Goal: Task Accomplishment & Management: Manage account settings

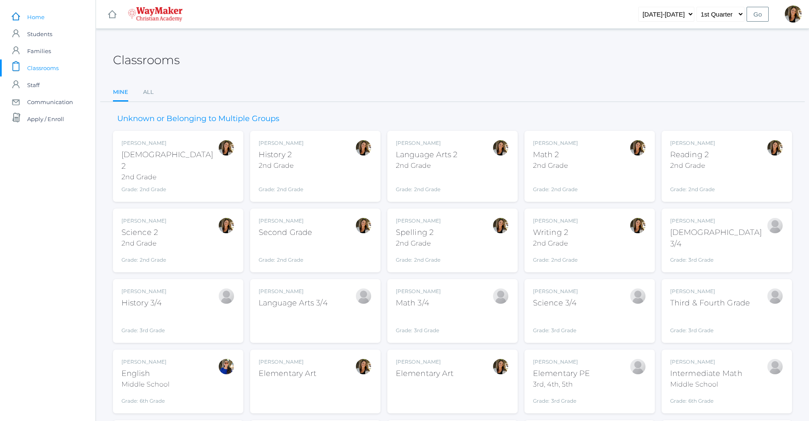
click at [34, 19] on span "Home" at bounding box center [35, 16] width 17 height 17
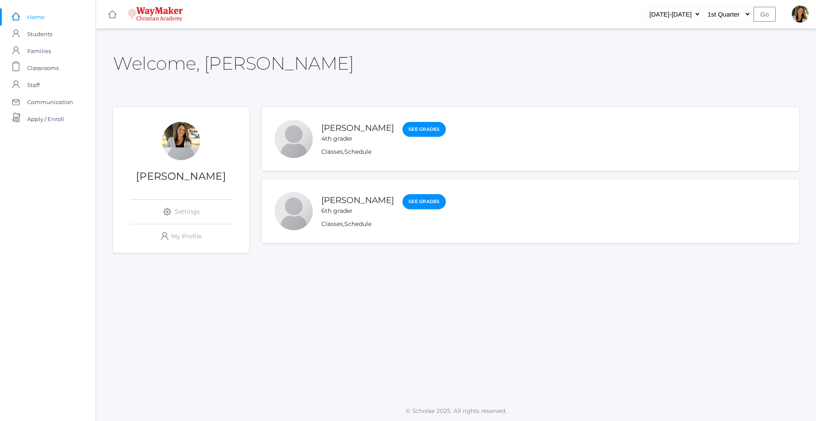
click at [402, 203] on link "See Grades" at bounding box center [423, 201] width 43 height 15
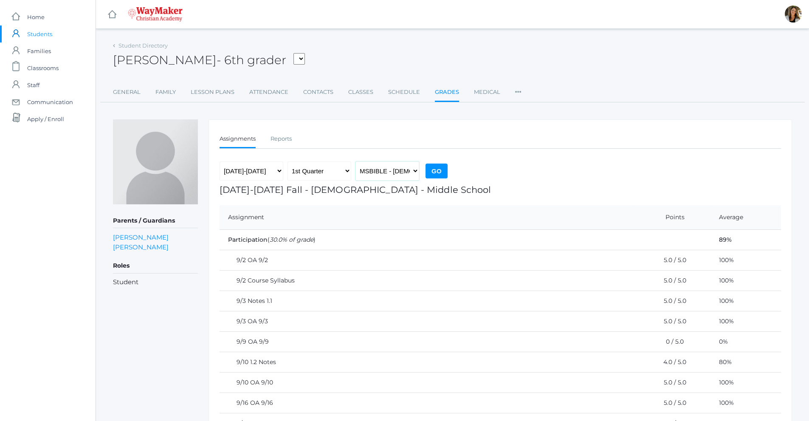
click at [367, 174] on select "MSBIBLE - [DEMOGRAPHIC_DATA] Middle School THEATER - Drama Middle School SPACE …" at bounding box center [388, 170] width 64 height 19
select select "2522"
click at [356, 161] on select "MSBIBLE - [DEMOGRAPHIC_DATA] Middle School THEATER - Drama Middle School SPACE …" at bounding box center [388, 170] width 64 height 19
click at [437, 173] on input "Go" at bounding box center [437, 171] width 22 height 15
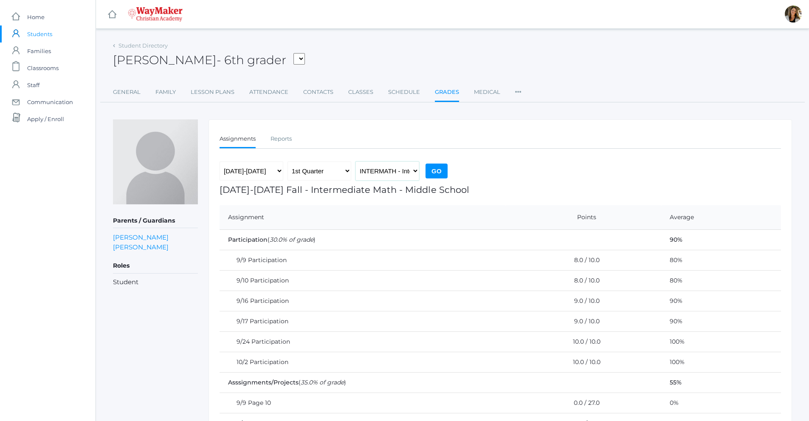
click at [408, 179] on select "MSBIBLE - [DEMOGRAPHIC_DATA] Middle School THEATER - Drama Middle School SPACE …" at bounding box center [388, 170] width 64 height 19
select select "2526"
click at [356, 161] on select "MSBIBLE - [DEMOGRAPHIC_DATA] Middle School THEATER - Drama Middle School SPACE …" at bounding box center [388, 170] width 64 height 19
click at [439, 173] on input "Go" at bounding box center [437, 171] width 22 height 15
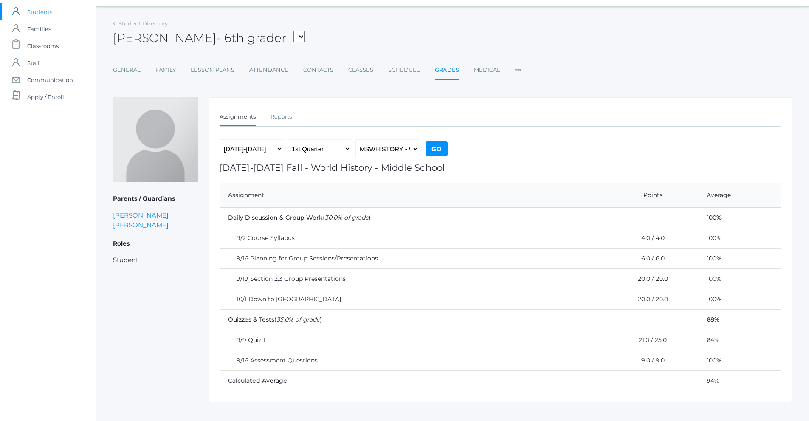
scroll to position [34, 0]
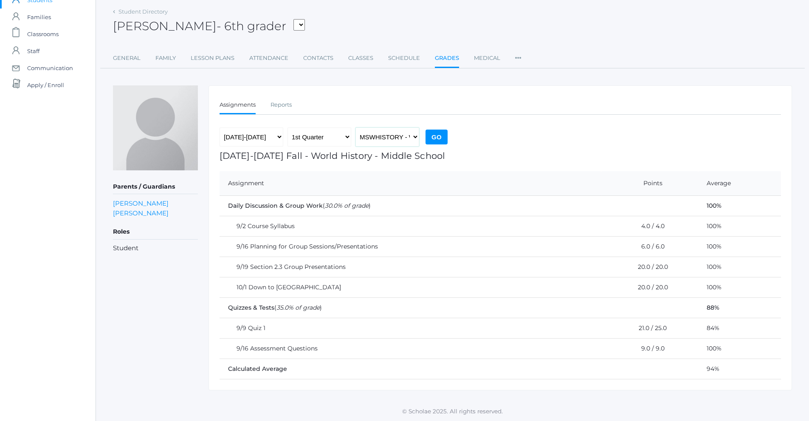
click at [417, 137] on select "MSBIBLE - [DEMOGRAPHIC_DATA] Middle School THEATER - Drama Middle School SPACE …" at bounding box center [388, 136] width 64 height 19
select select "2514"
click at [356, 127] on select "MSBIBLE - [DEMOGRAPHIC_DATA] Middle School THEATER - Drama Middle School SPACE …" at bounding box center [388, 136] width 64 height 19
click at [441, 139] on input "Go" at bounding box center [437, 137] width 22 height 15
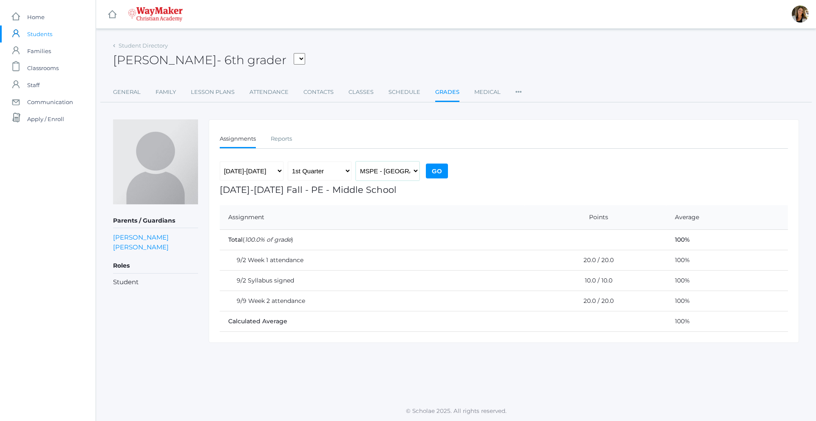
click at [394, 172] on select "MSBIBLE - [DEMOGRAPHIC_DATA] Middle School THEATER - Drama Middle School SPACE …" at bounding box center [388, 170] width 64 height 19
select select "2547"
click at [356, 161] on select "MSBIBLE - [DEMOGRAPHIC_DATA] Middle School THEATER - Drama Middle School SPACE …" at bounding box center [388, 170] width 64 height 19
click at [440, 173] on input "Go" at bounding box center [437, 171] width 22 height 15
click at [398, 173] on select "MSBIBLE - [DEMOGRAPHIC_DATA] Middle School THEATER - Drama Middle School SPACE …" at bounding box center [388, 170] width 64 height 19
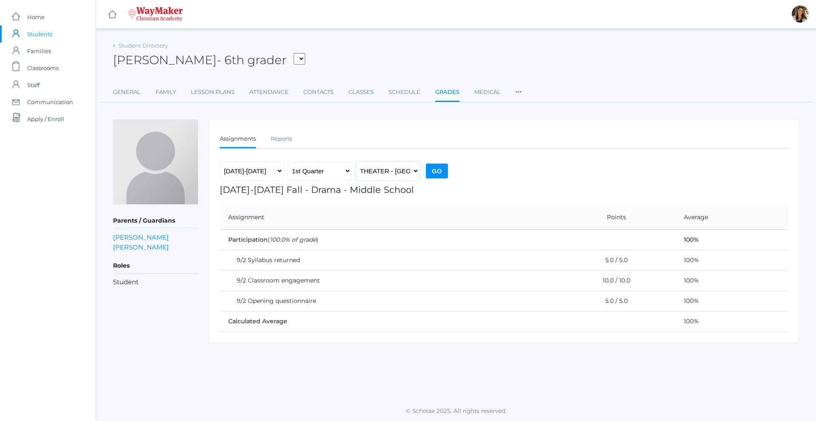
select select "2518"
click at [356, 161] on select "MSBIBLE - [DEMOGRAPHIC_DATA] Middle School THEATER - Drama Middle School SPACE …" at bounding box center [388, 170] width 64 height 19
click at [433, 179] on div "2025-2026 1st Quarter 2nd Quarter 3rd Quarter 4th Quarter MSBIBLE - Bible Middl…" at bounding box center [335, 172] width 230 height 23
click at [435, 174] on input "Go" at bounding box center [437, 171] width 22 height 15
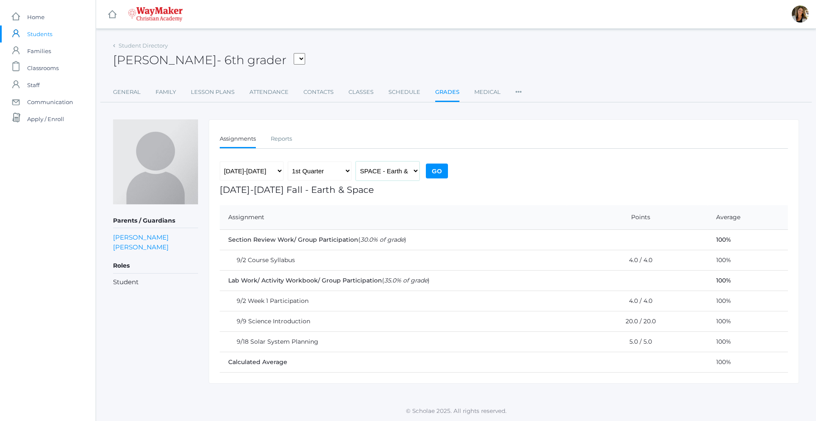
click at [391, 173] on select "MSBIBLE - [DEMOGRAPHIC_DATA] Middle School THEATER - Drama Middle School SPACE …" at bounding box center [388, 170] width 64 height 19
select select "2529"
click at [356, 161] on select "MSBIBLE - [DEMOGRAPHIC_DATA] Middle School THEATER - Drama Middle School SPACE …" at bounding box center [388, 170] width 64 height 19
click at [440, 168] on input "Go" at bounding box center [437, 171] width 22 height 15
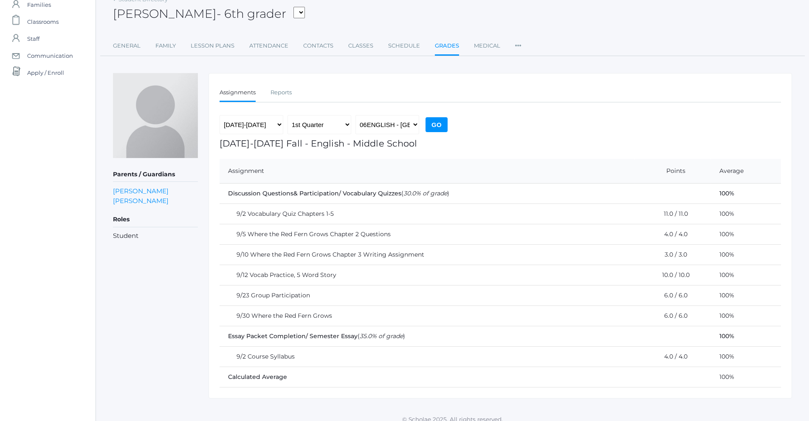
scroll to position [54, 0]
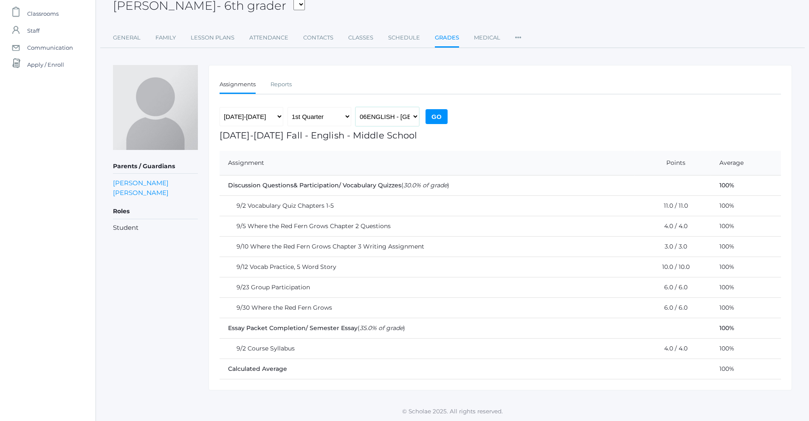
click at [412, 122] on select "MSBIBLE - [DEMOGRAPHIC_DATA] Middle School THEATER - Drama Middle School SPACE …" at bounding box center [388, 116] width 64 height 19
select select "2522"
click at [356, 107] on select "MSBIBLE - Bible Middle School THEATER - Drama Middle School SPACE - Earth & Spa…" at bounding box center [388, 116] width 64 height 19
click at [440, 117] on input "Go" at bounding box center [437, 116] width 22 height 15
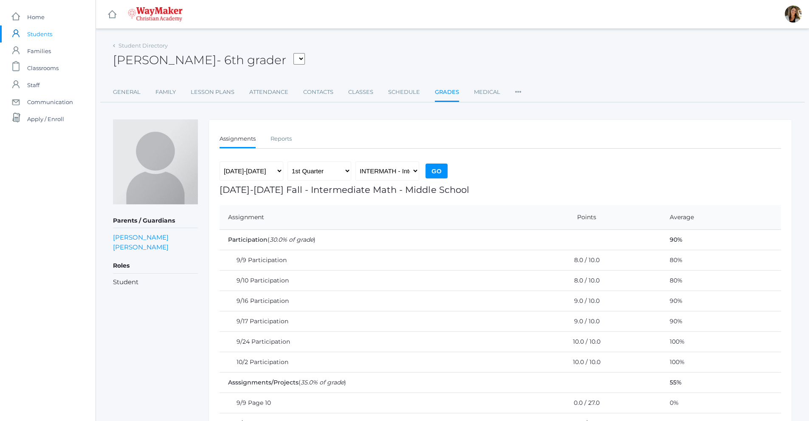
click at [350, 45] on div "Chase Farnes - 6th grader Brozek, Gabby Farnes, Chase Pecor, Cole Zylstra, Abby…" at bounding box center [452, 55] width 679 height 31
click at [119, 48] on link "Student Directory" at bounding box center [143, 45] width 49 height 7
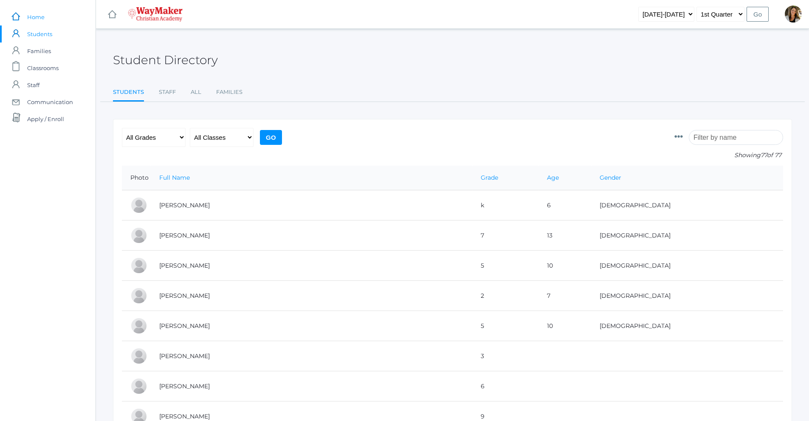
click at [47, 11] on link "icons/ui/navigation/home Created with Sketch. Home" at bounding box center [48, 16] width 96 height 17
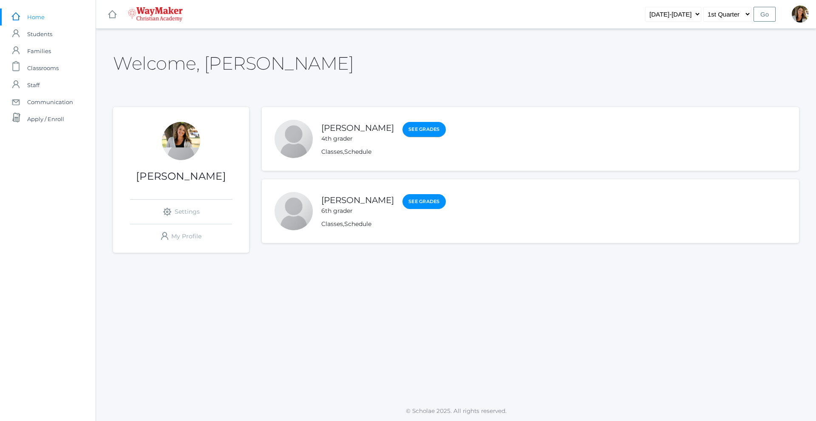
click at [405, 125] on link "See Grades" at bounding box center [423, 129] width 43 height 15
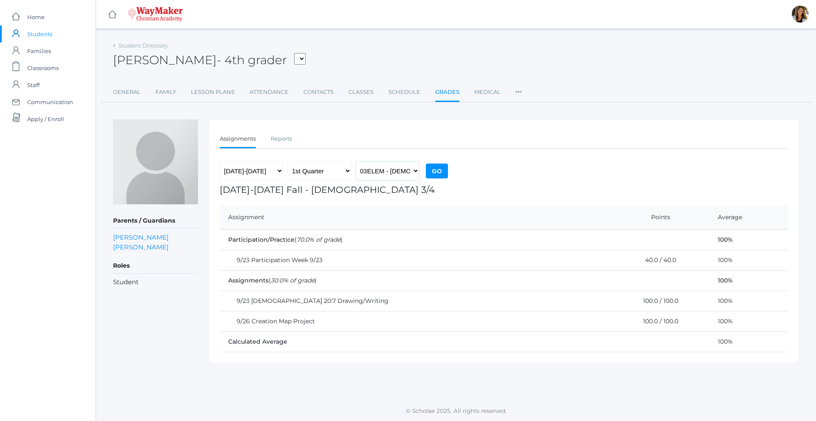
click at [407, 176] on select "03ELEM - Bible 3/4 ELEMART - Elementary Art ELEMPE - Elementary PE 3rd, 4th, 5t…" at bounding box center [388, 170] width 64 height 19
click at [356, 161] on select "03ELEM - Bible 3/4 ELEMART - Elementary Art ELEMPE - Elementary PE 3rd, 4th, 5t…" at bounding box center [388, 170] width 64 height 19
click at [398, 168] on select "03ELEM - Bible 3/4 ELEMART - Elementary Art ELEMPE - Elementary PE 3rd, 4th, 5t…" at bounding box center [388, 170] width 64 height 19
select select "2504"
click at [356, 161] on select "03ELEM - Bible 3/4 ELEMART - Elementary Art ELEMPE - Elementary PE 3rd, 4th, 5t…" at bounding box center [388, 170] width 64 height 19
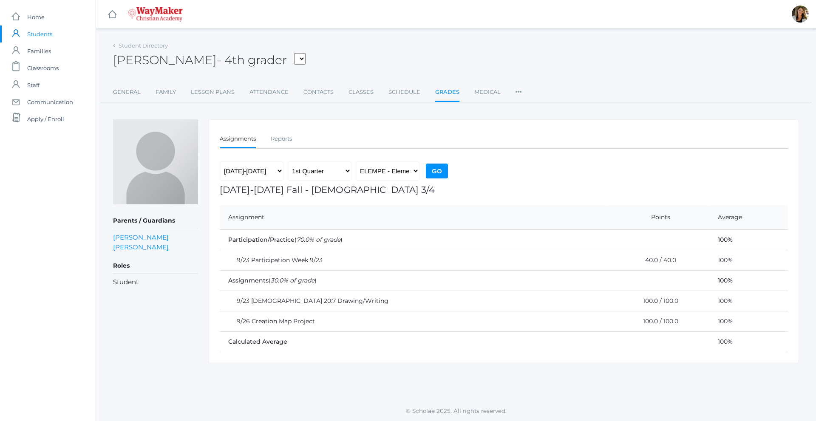
click at [439, 170] on input "Go" at bounding box center [437, 171] width 22 height 15
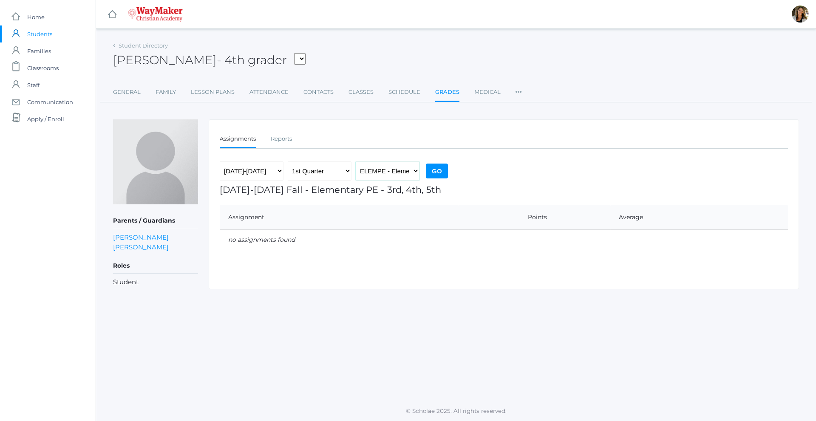
click at [406, 179] on select "03ELEM - [DEMOGRAPHIC_DATA] 3/4 ELEMART - Elementary Art ELEMPE - Elementary PE…" at bounding box center [388, 170] width 64 height 19
select select "2575"
click at [356, 161] on select "03ELEM - [DEMOGRAPHIC_DATA] 3/4 ELEMART - Elementary Art ELEMPE - Elementary PE…" at bounding box center [388, 170] width 64 height 19
click at [433, 169] on input "Go" at bounding box center [437, 171] width 22 height 15
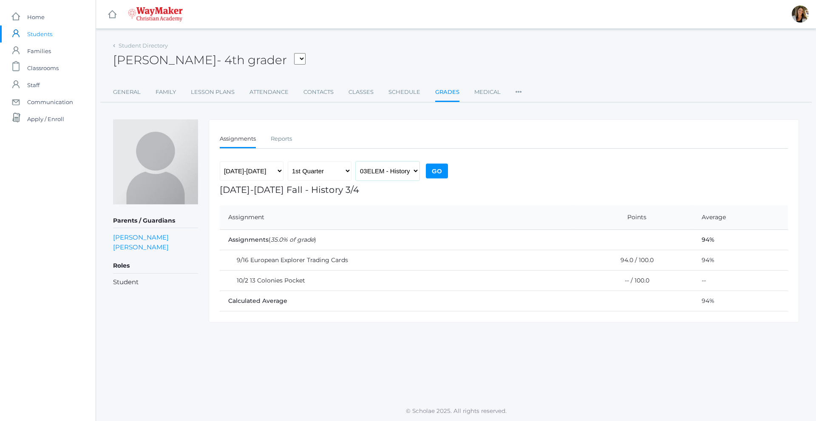
click at [407, 172] on select "03ELEM - [DEMOGRAPHIC_DATA] 3/4 ELEMART - Elementary Art ELEMPE - Elementary PE…" at bounding box center [388, 170] width 64 height 19
select select "2612"
click at [356, 161] on select "03ELEM - [DEMOGRAPHIC_DATA] 3/4 ELEMART - Elementary Art ELEMPE - Elementary PE…" at bounding box center [388, 170] width 64 height 19
click at [436, 169] on input "Go" at bounding box center [437, 171] width 22 height 15
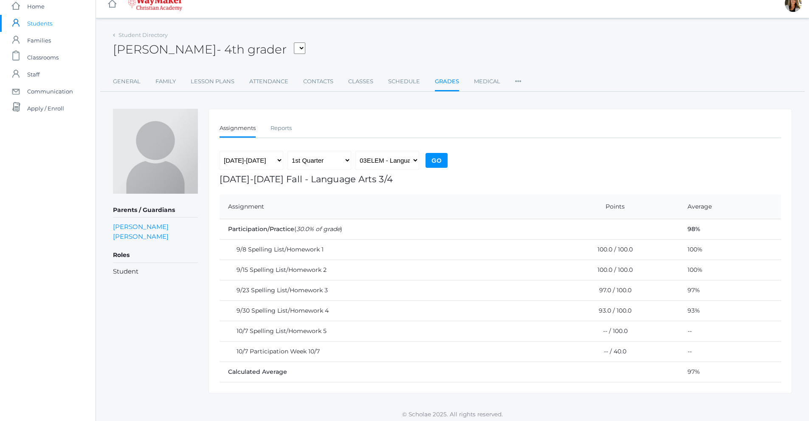
scroll to position [14, 0]
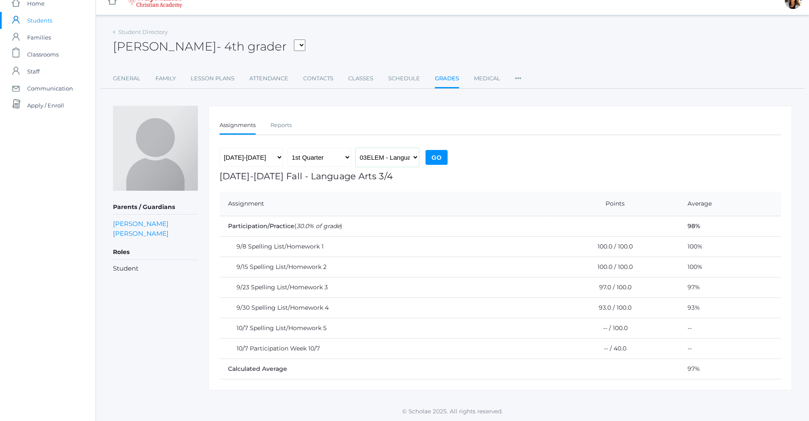
click at [409, 159] on select "03ELEM - [DEMOGRAPHIC_DATA] 3/4 ELEMART - Elementary Art ELEMPE - Elementary PE…" at bounding box center [388, 157] width 64 height 19
select select "2573"
click at [356, 148] on select "03ELEM - Bible 3/4 ELEMART - Elementary Art ELEMPE - Elementary PE 3rd, 4th, 5t…" at bounding box center [388, 157] width 64 height 19
click at [439, 158] on input "Go" at bounding box center [437, 157] width 22 height 15
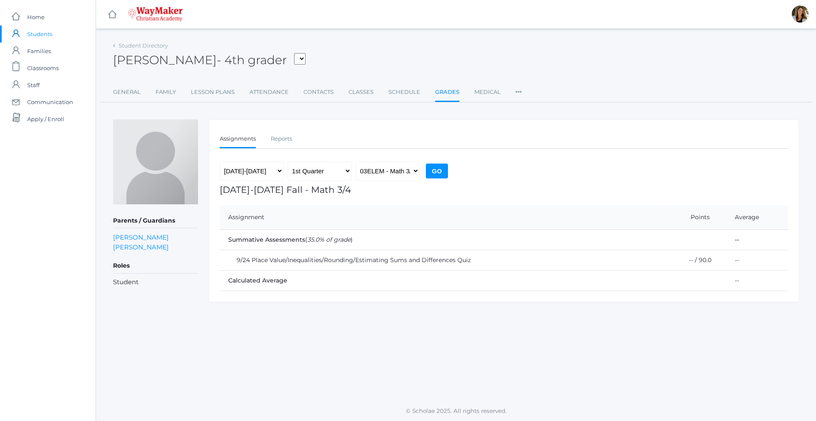
click at [436, 172] on input "Go" at bounding box center [437, 171] width 22 height 15
click at [411, 172] on select "03ELEM - Bible 3/4 ELEMART - Elementary Art ELEMPE - Elementary PE 3rd, 4th, 5t…" at bounding box center [388, 170] width 64 height 19
select select "2574"
click at [356, 161] on select "03ELEM - Bible 3/4 ELEMART - Elementary Art ELEMPE - Elementary PE 3rd, 4th, 5t…" at bounding box center [388, 170] width 64 height 19
click at [441, 170] on input "Go" at bounding box center [437, 171] width 22 height 15
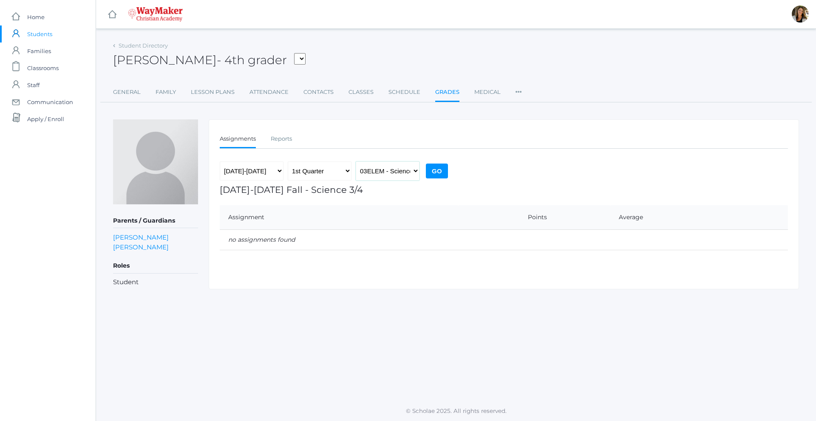
click at [406, 178] on select "03ELEM - [DEMOGRAPHIC_DATA] 3/4 ELEMART - Elementary Art ELEMPE - Elementary PE…" at bounding box center [388, 170] width 64 height 19
click at [356, 161] on select "03ELEM - [DEMOGRAPHIC_DATA] 3/4 ELEMART - Elementary Art ELEMPE - Elementary PE…" at bounding box center [388, 170] width 64 height 19
click at [435, 167] on input "Go" at bounding box center [437, 171] width 22 height 15
click at [404, 175] on select "03ELEM - [DEMOGRAPHIC_DATA] 3/4 ELEMART - Elementary Art ELEMPE - Elementary PE…" at bounding box center [388, 170] width 64 height 19
select select "2535"
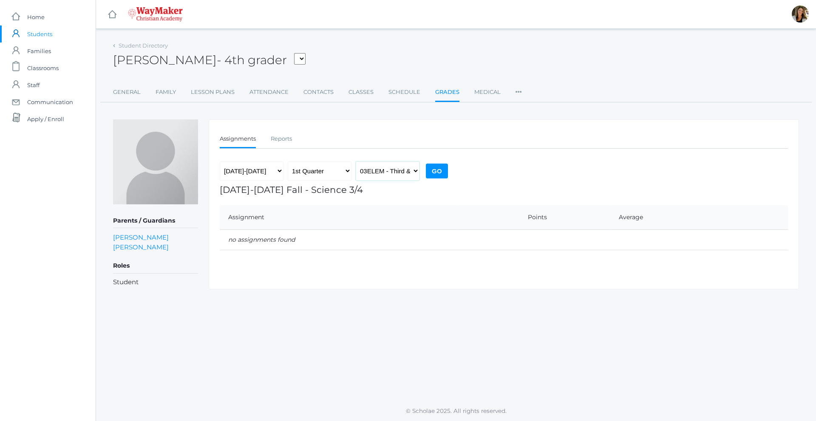
click at [356, 161] on select "03ELEM - [DEMOGRAPHIC_DATA] 3/4 ELEMART - Elementary Art ELEMPE - Elementary PE…" at bounding box center [388, 170] width 64 height 19
click at [439, 176] on input "Go" at bounding box center [437, 171] width 22 height 15
click at [410, 169] on select "03ELEM - [DEMOGRAPHIC_DATA] 3/4 ELEMART - Elementary Art ELEMPE - Elementary PE…" at bounding box center [388, 170] width 64 height 19
select select "2582"
click at [356, 161] on select "03ELEM - [DEMOGRAPHIC_DATA] 3/4 ELEMART - Elementary Art ELEMPE - Elementary PE…" at bounding box center [388, 170] width 64 height 19
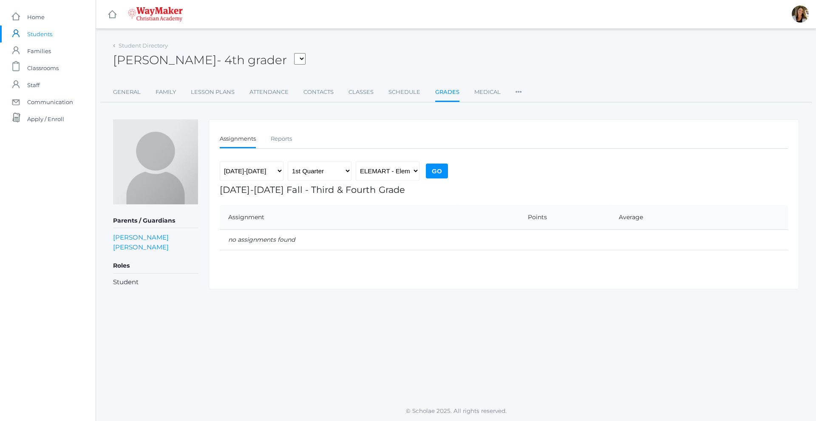
click at [440, 178] on div "[DATE]-[DATE] 1st Quarter 2nd Quarter 3rd Quarter 4th Quarter 03ELEM - [DEMOGRA…" at bounding box center [335, 172] width 230 height 23
click at [441, 167] on input "Go" at bounding box center [437, 171] width 22 height 15
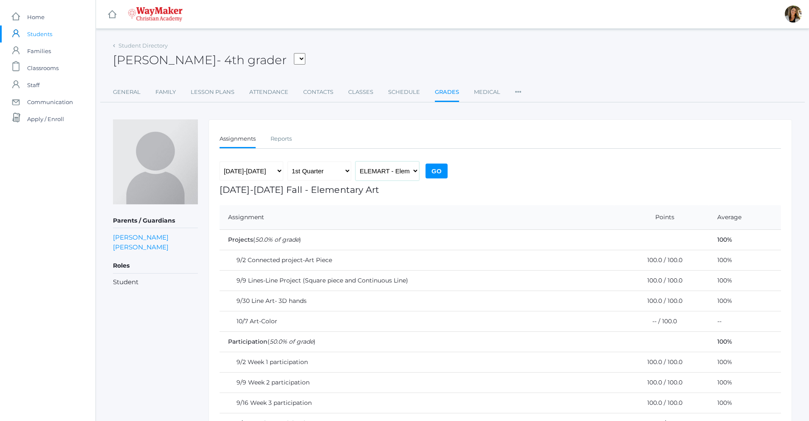
click at [408, 171] on select "03ELEM - Bible 3/4 ELEMART - Elementary Art ELEMPE - Elementary PE 3rd, 4th, 5t…" at bounding box center [388, 170] width 64 height 19
select select "2586"
click at [356, 161] on select "03ELEM - Bible 3/4 ELEMART - Elementary Art ELEMPE - Elementary PE 3rd, 4th, 5t…" at bounding box center [388, 170] width 64 height 19
click at [432, 166] on input "Go" at bounding box center [437, 171] width 22 height 15
click at [159, 45] on link "Student Directory" at bounding box center [143, 45] width 49 height 7
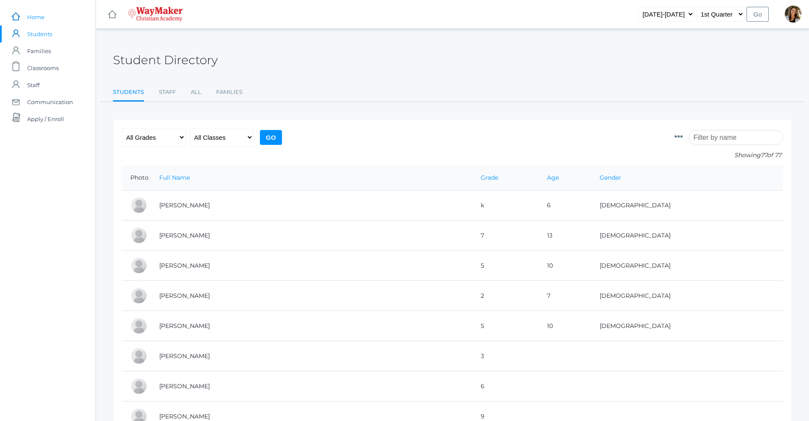
click at [39, 16] on span "Home" at bounding box center [35, 16] width 17 height 17
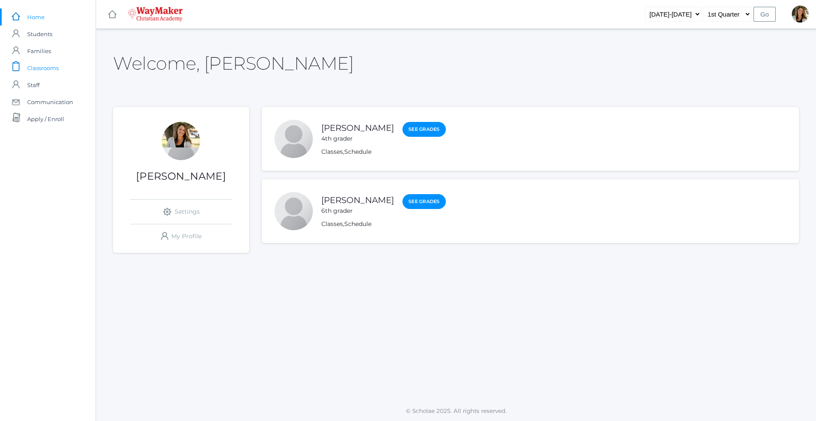
click at [51, 71] on span "Classrooms" at bounding box center [42, 67] width 31 height 17
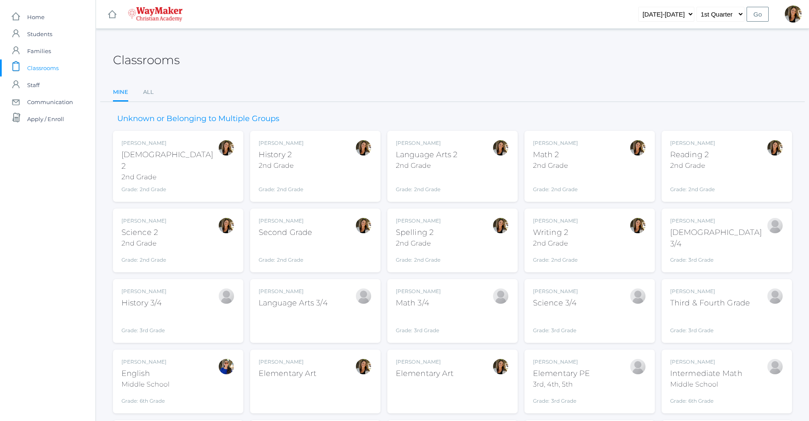
click at [163, 238] on div "2nd Grade" at bounding box center [143, 243] width 45 height 10
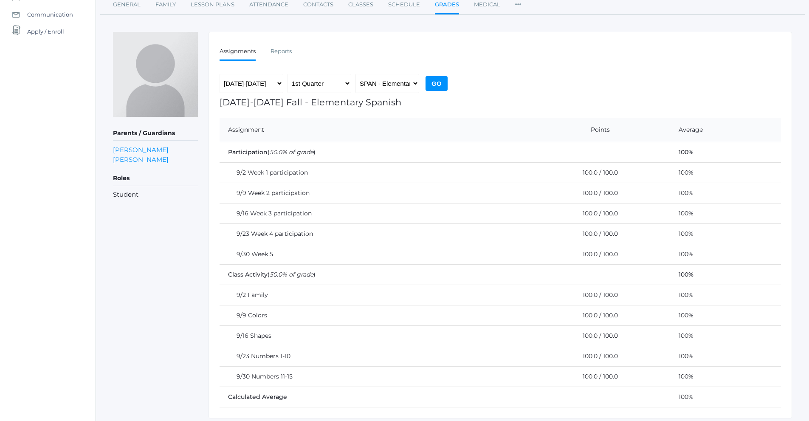
scroll to position [73, 0]
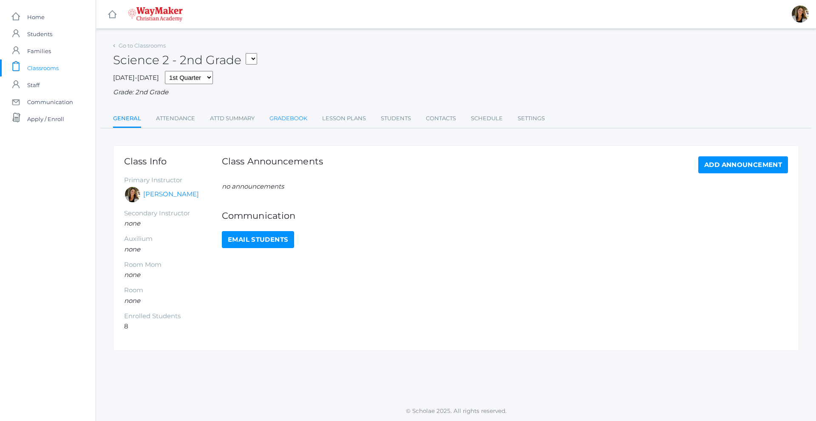
click at [286, 113] on link "Gradebook" at bounding box center [288, 118] width 38 height 17
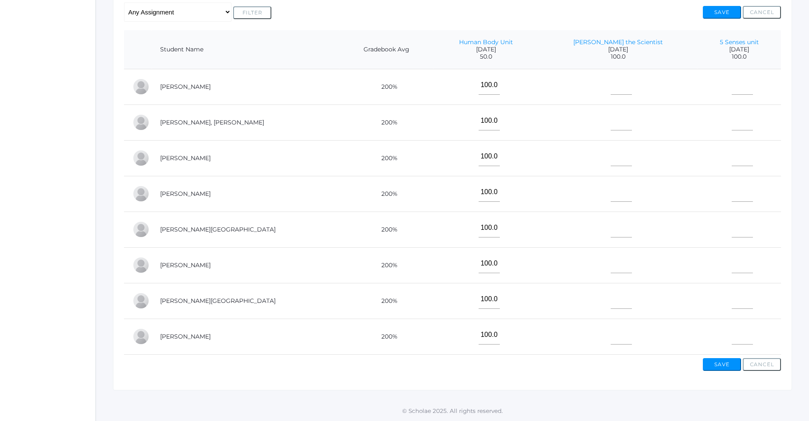
scroll to position [193, 0]
drag, startPoint x: 589, startPoint y: 279, endPoint x: 677, endPoint y: 36, distance: 258.1
click at [697, 36] on th "5 Senses unit [DATE] 100.0" at bounding box center [739, 49] width 84 height 39
click at [733, 38] on link "5 Senses unit" at bounding box center [739, 42] width 39 height 8
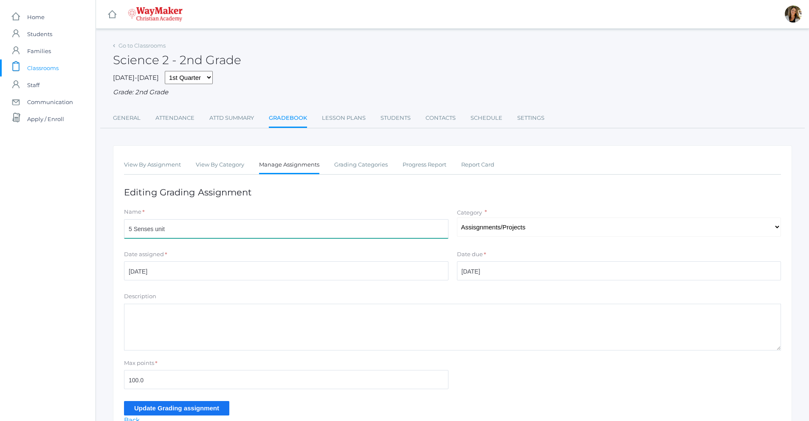
drag, startPoint x: 170, startPoint y: 233, endPoint x: 123, endPoint y: 237, distance: 47.3
click at [123, 237] on div "Name * 5 Senses unit" at bounding box center [286, 225] width 333 height 34
click at [166, 235] on input "5 Senses unit" at bounding box center [286, 228] width 325 height 19
type input "5 Senses unit-Sight Walk"
click at [205, 411] on input "Update Grading assignment" at bounding box center [176, 408] width 105 height 14
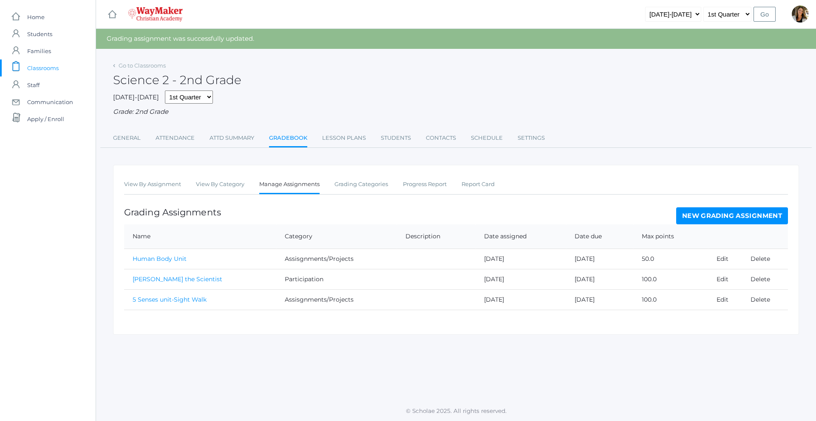
click at [701, 218] on link "New Grading Assignment" at bounding box center [732, 215] width 112 height 17
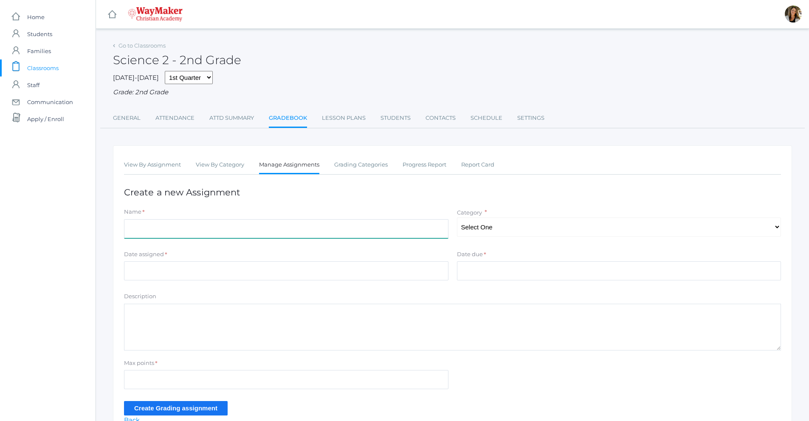
click at [158, 225] on input "Name" at bounding box center [286, 228] width 325 height 19
type input "5 Senses unit-Look What I See!"
click at [472, 229] on select "Select One Assisgnments/Projects Participation" at bounding box center [619, 226] width 325 height 19
select select "1193"
click at [457, 218] on select "Select One Assisgnments/Projects Participation" at bounding box center [619, 226] width 325 height 19
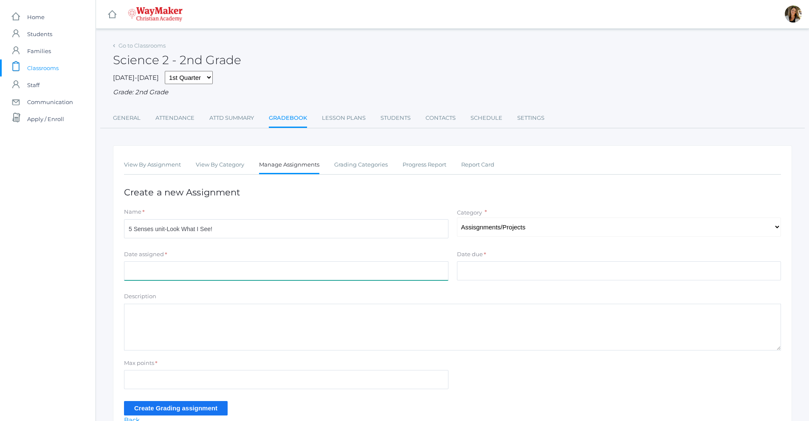
click at [268, 270] on input "Date assigned" at bounding box center [286, 270] width 325 height 19
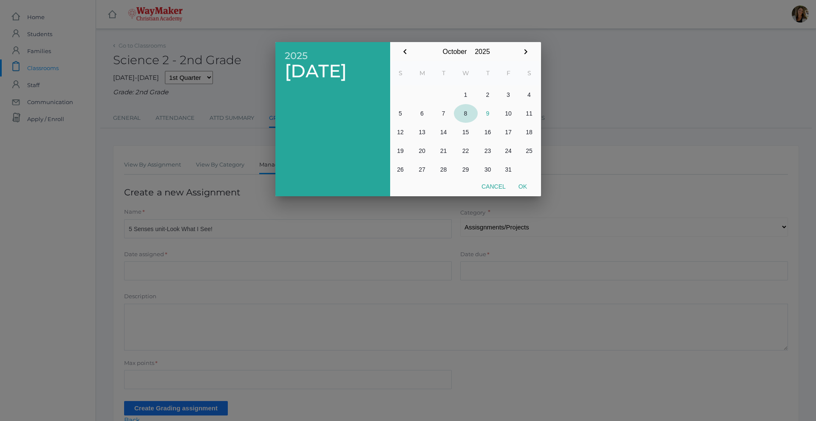
click at [464, 114] on button "8" at bounding box center [466, 113] width 24 height 19
click at [522, 187] on button "Ok" at bounding box center [522, 186] width 21 height 15
type input "[DATE]"
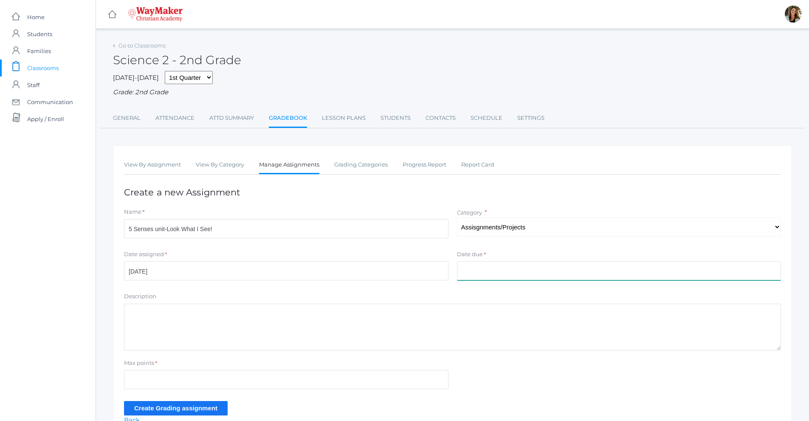
click at [494, 271] on input "Date due" at bounding box center [619, 270] width 325 height 19
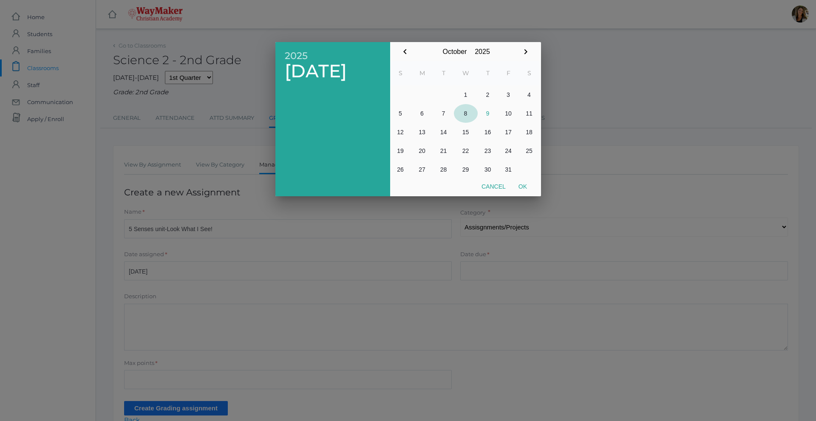
click at [463, 111] on button "8" at bounding box center [466, 113] width 24 height 19
click at [525, 183] on button "Ok" at bounding box center [522, 186] width 21 height 15
type input "[DATE]"
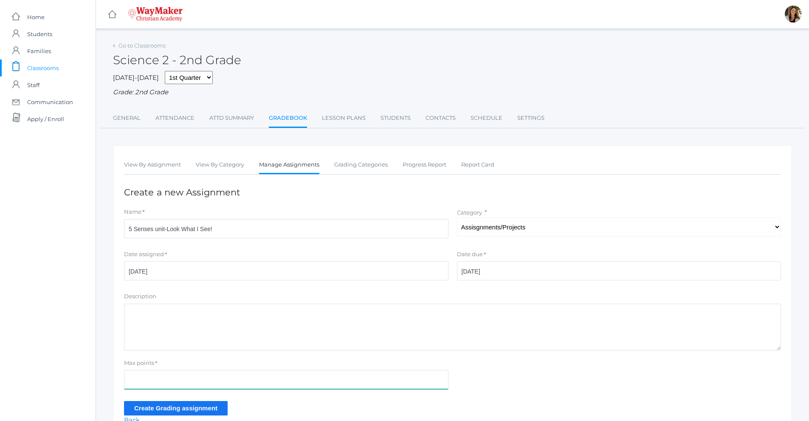
click at [204, 380] on input "Max points" at bounding box center [286, 379] width 325 height 19
type input "100"
click at [145, 409] on input "Create Grading assignment" at bounding box center [176, 408] width 104 height 14
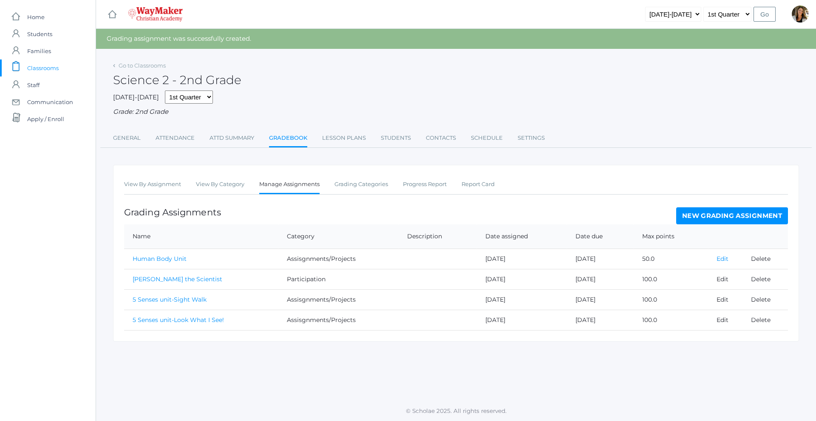
click at [725, 260] on link "Edit" at bounding box center [722, 259] width 12 height 8
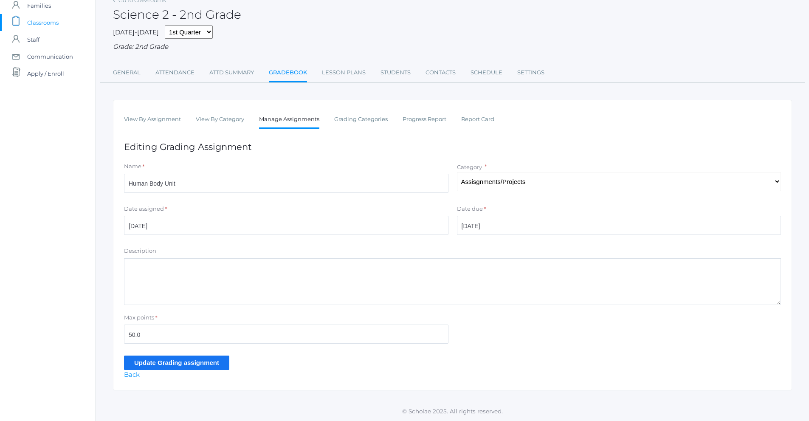
scroll to position [47, 0]
drag, startPoint x: 147, startPoint y: 337, endPoint x: 106, endPoint y: 338, distance: 40.4
click at [106, 338] on div "Go to Classrooms Science 2 - 2nd Grade [DATE]-[DATE] 1st Quarter 2nd Quarter 3r…" at bounding box center [452, 192] width 713 height 396
type input "100"
click at [149, 361] on input "Update Grading assignment" at bounding box center [176, 363] width 105 height 14
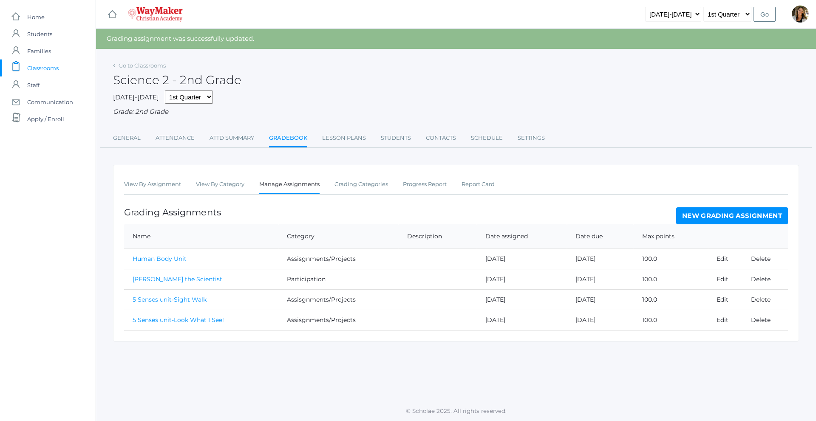
click at [770, 211] on link "New Grading Assignment" at bounding box center [732, 215] width 112 height 17
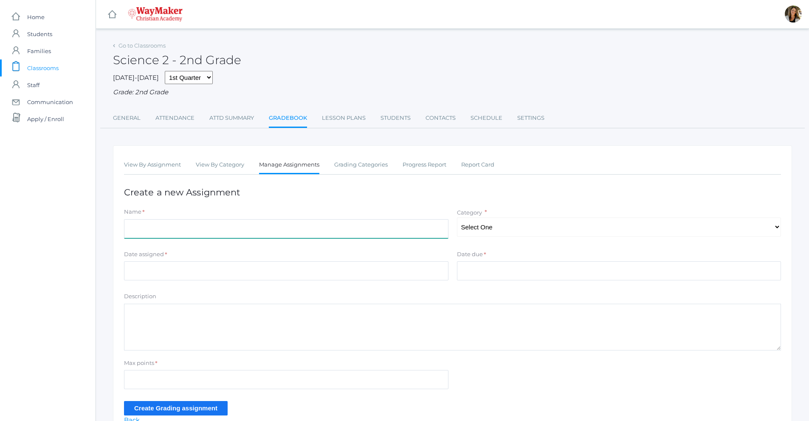
click at [162, 237] on input "Name" at bounding box center [286, 228] width 325 height 19
type input "5 Senses unit-How We See Comprehension"
click at [551, 225] on select "Select One Assisgnments/Projects Participation" at bounding box center [619, 226] width 325 height 19
select select "1193"
click at [457, 218] on select "Select One Assisgnments/Projects Participation" at bounding box center [619, 226] width 325 height 19
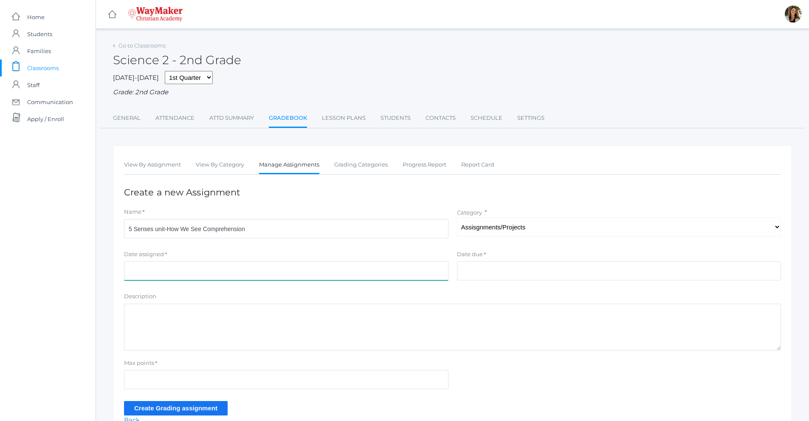
click at [267, 277] on input "Date assigned" at bounding box center [286, 270] width 325 height 19
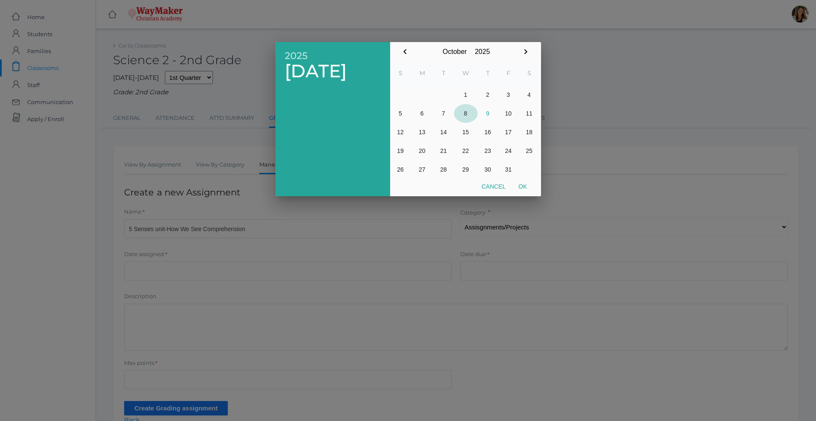
click at [469, 116] on button "8" at bounding box center [466, 113] width 24 height 19
click at [524, 186] on button "Ok" at bounding box center [522, 186] width 21 height 15
type input "[DATE]"
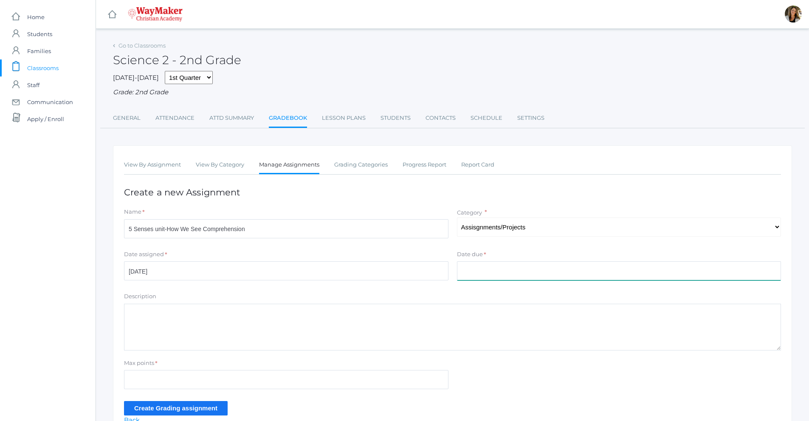
click at [477, 272] on input "Date due" at bounding box center [619, 270] width 325 height 19
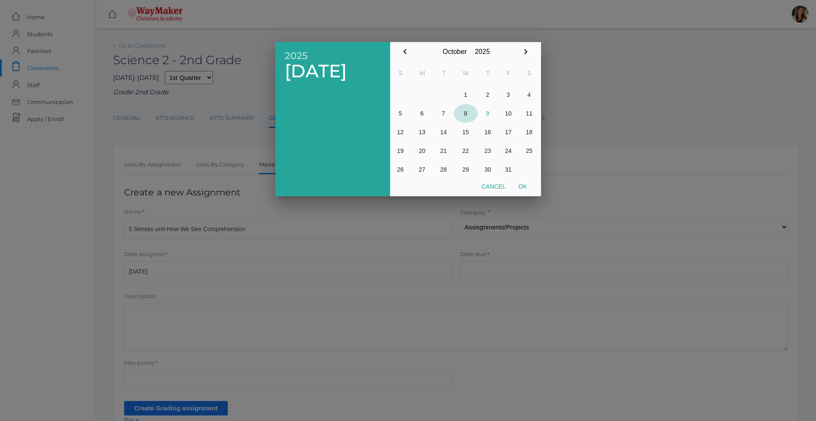
click at [464, 112] on button "8" at bounding box center [466, 113] width 24 height 19
click at [522, 187] on button "Ok" at bounding box center [522, 186] width 21 height 15
type input "2025-10-08"
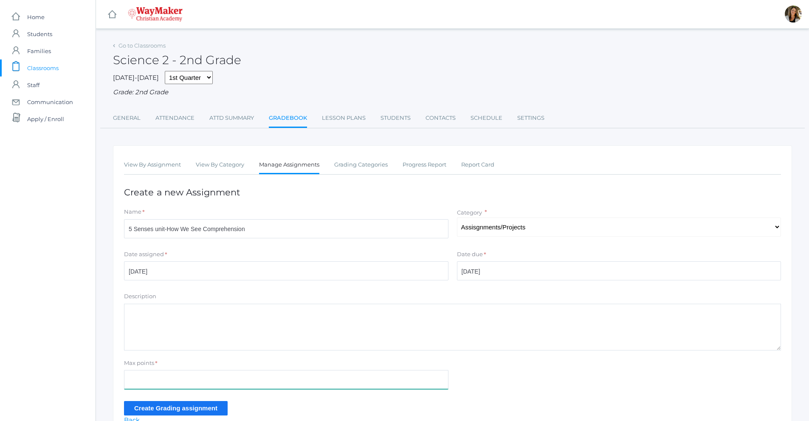
click at [171, 383] on input "Max points" at bounding box center [286, 379] width 325 height 19
type input "100"
click at [167, 412] on input "Create Grading assignment" at bounding box center [176, 408] width 104 height 14
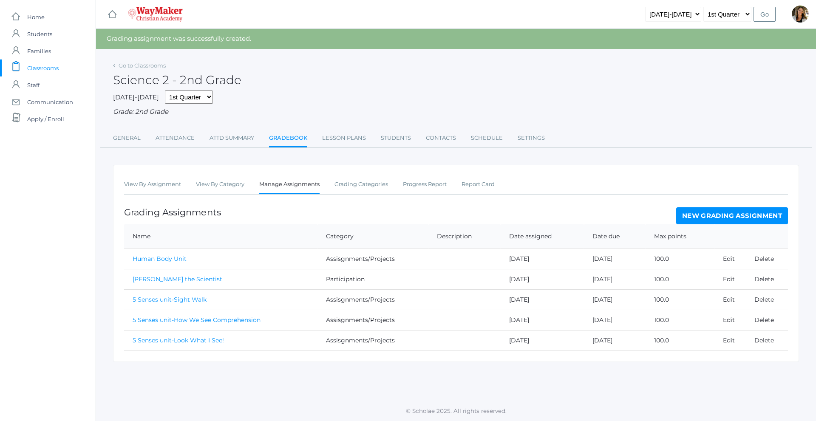
click at [759, 220] on link "New Grading Assignment" at bounding box center [732, 215] width 112 height 17
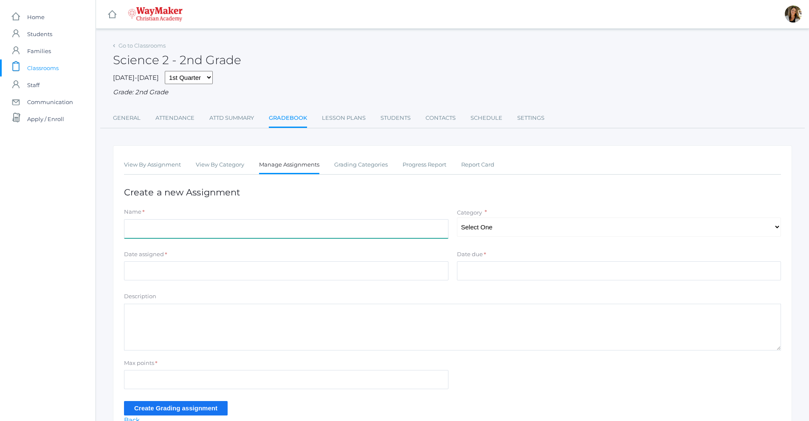
click at [196, 236] on input "Name" at bounding box center [286, 228] width 325 height 19
type input "%"
type input "5 Senses unit-Optical Illusions"
click at [547, 231] on select "Select One Assisgnments/Projects Participation" at bounding box center [619, 226] width 325 height 19
click at [457, 218] on select "Select One Assisgnments/Projects Participation" at bounding box center [619, 226] width 325 height 19
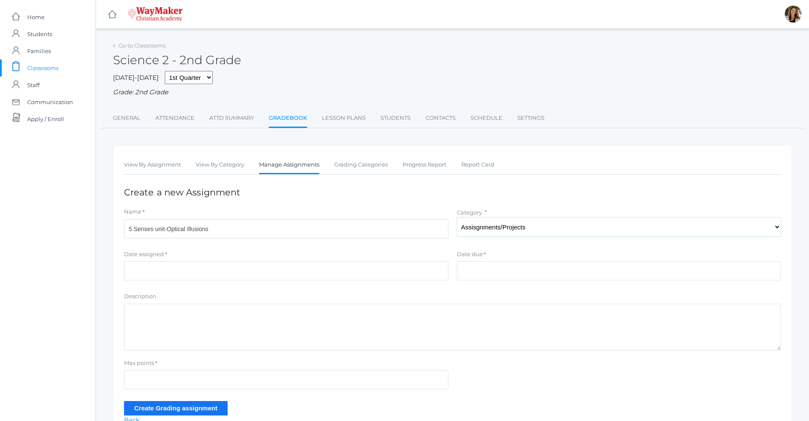
click at [526, 231] on select "Select One Assisgnments/Projects Participation" at bounding box center [619, 226] width 325 height 19
select select "1192"
click at [457, 218] on select "Select One Assisgnments/Projects Participation" at bounding box center [619, 226] width 325 height 19
click at [124, 271] on input "Date assigned" at bounding box center [286, 270] width 325 height 19
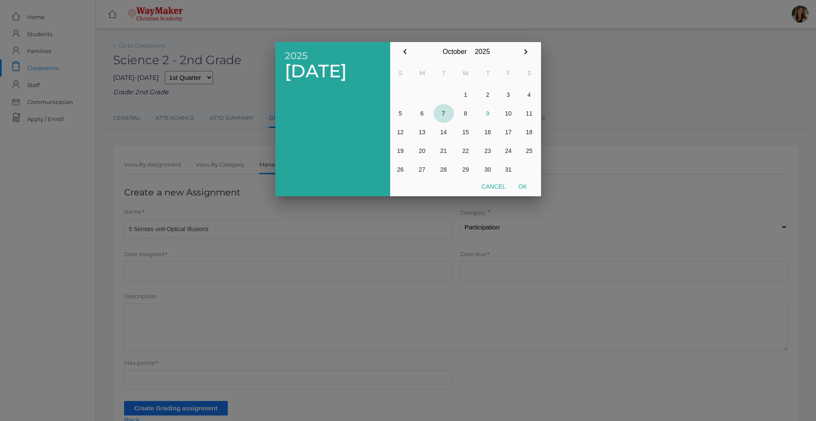
click at [442, 113] on button "7" at bounding box center [443, 113] width 20 height 19
click at [527, 183] on button "Ok" at bounding box center [522, 186] width 21 height 15
type input "[DATE]"
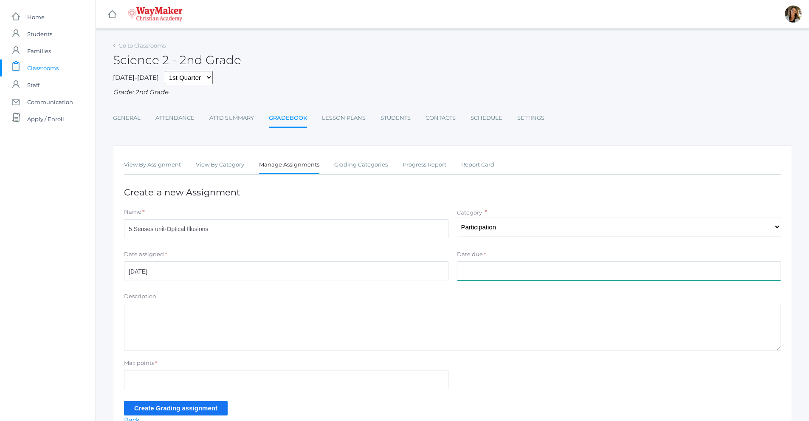
click at [492, 268] on input "Date due" at bounding box center [619, 270] width 325 height 19
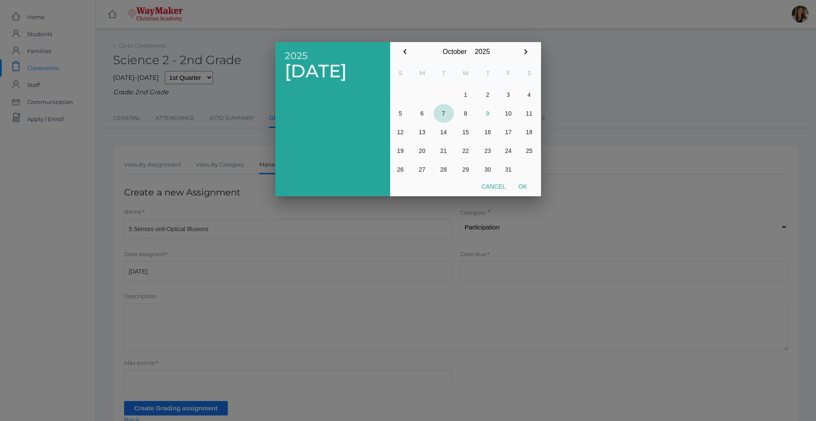
click at [448, 115] on button "7" at bounding box center [443, 113] width 20 height 19
click at [523, 186] on button "Ok" at bounding box center [522, 186] width 21 height 15
type input "[DATE]"
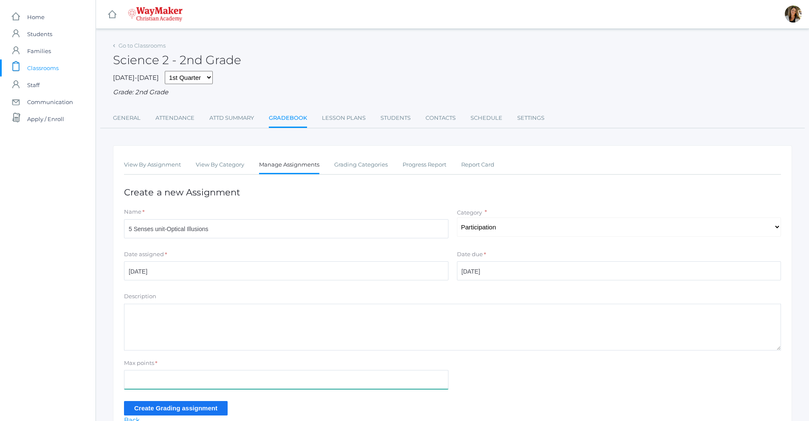
click at [197, 381] on input "Max points" at bounding box center [286, 379] width 325 height 19
type input "100"
click at [189, 411] on input "Create Grading assignment" at bounding box center [176, 408] width 104 height 14
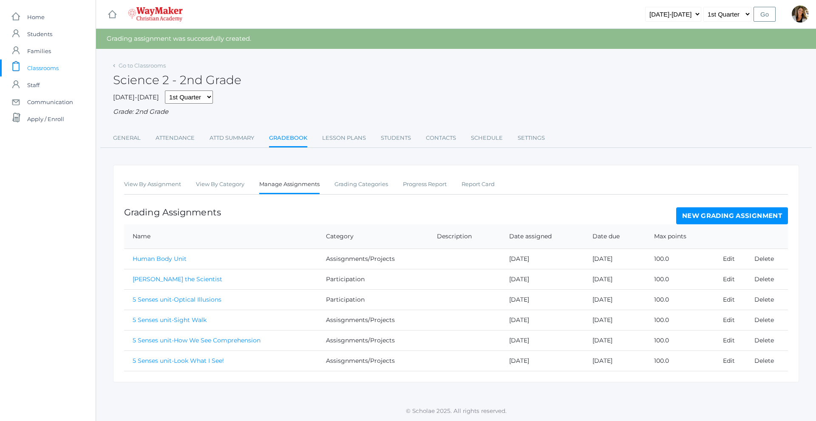
click at [169, 323] on link "5 Senses unit-Sight Walk" at bounding box center [170, 320] width 74 height 8
click at [734, 322] on link "Edit" at bounding box center [728, 320] width 12 height 8
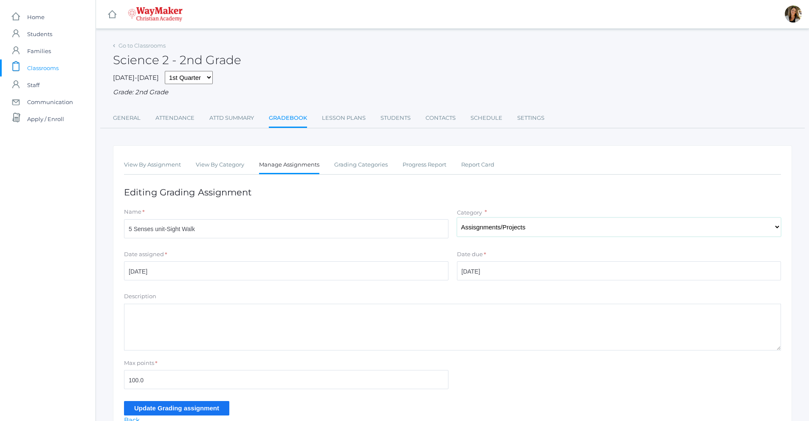
click at [531, 230] on select "Select One Assisgnments/Projects Participation" at bounding box center [619, 226] width 325 height 19
select select "1192"
click at [457, 218] on select "Select One Assisgnments/Projects Participation" at bounding box center [619, 226] width 325 height 19
click at [177, 408] on input "Update Grading assignment" at bounding box center [176, 408] width 105 height 14
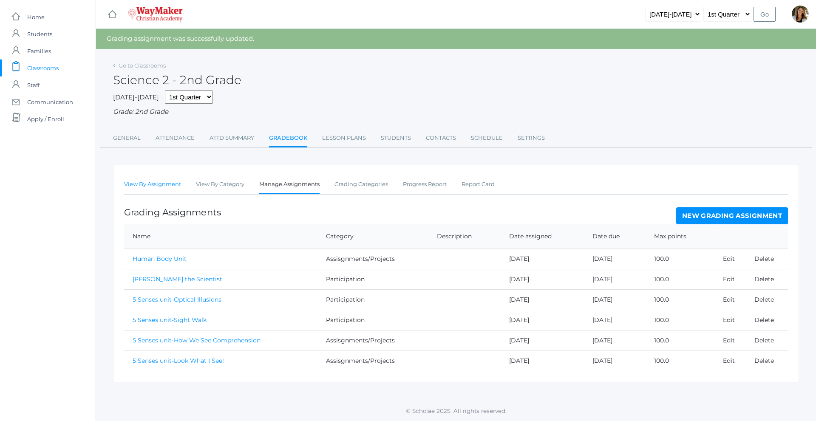
click at [144, 189] on link "View By Assignment" at bounding box center [152, 184] width 57 height 17
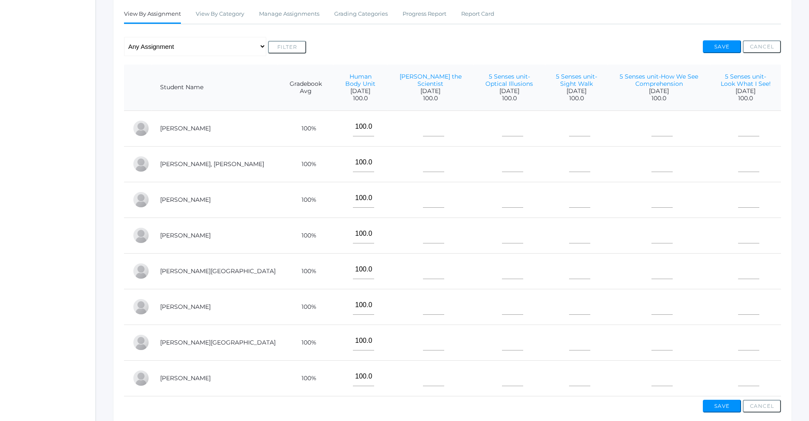
scroll to position [170, 0]
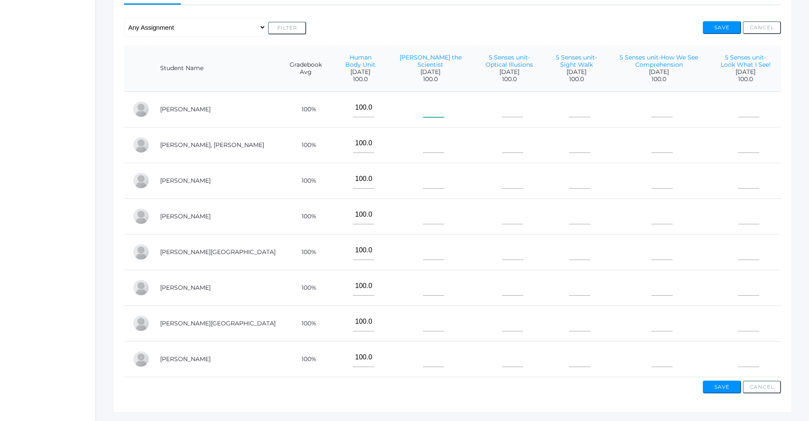
click at [423, 115] on input"] "text" at bounding box center [433, 107] width 21 height 19
type input"] "100"
click at [423, 149] on input"] "text" at bounding box center [433, 143] width 21 height 19
type input"] "100"
click at [423, 183] on input"] "text" at bounding box center [433, 178] width 21 height 19
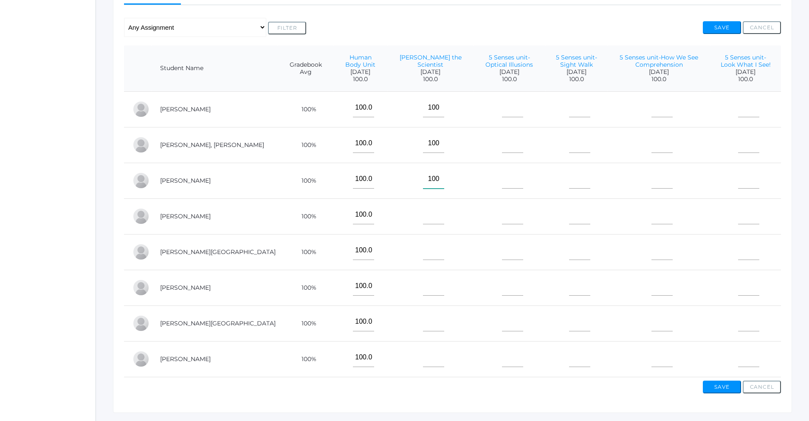
type input"] "100"
click at [423, 220] on input"] "text" at bounding box center [433, 214] width 21 height 19
type input"] "100"
click at [423, 292] on input"] "text" at bounding box center [433, 286] width 21 height 19
type input"] "100"
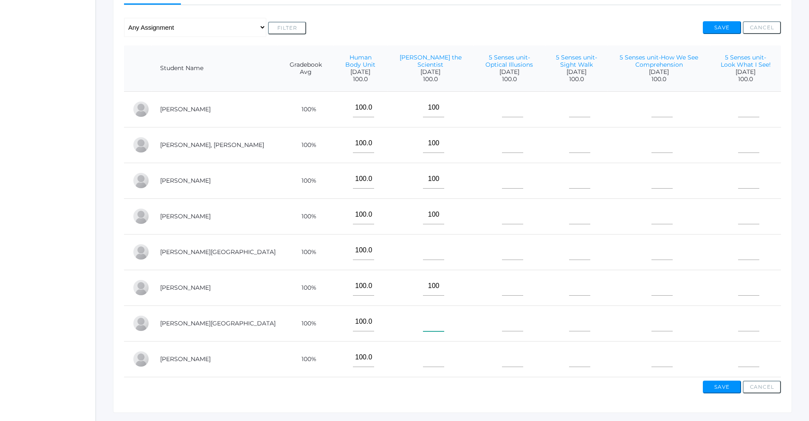
click at [423, 327] on input"] "text" at bounding box center [433, 321] width 21 height 19
type input"] "100"
click at [423, 355] on input"] "text" at bounding box center [433, 357] width 21 height 19
type input"] "100"
click at [502, 115] on input"] "text" at bounding box center [512, 107] width 21 height 19
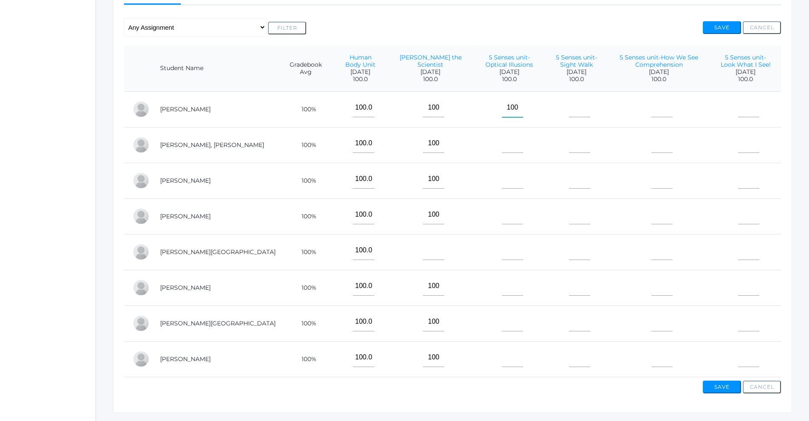
type input"] "100"
click at [502, 149] on input"] "text" at bounding box center [512, 143] width 21 height 19
type input"] "100"
click at [502, 175] on input"] "text" at bounding box center [512, 178] width 21 height 19
type input"] "100"
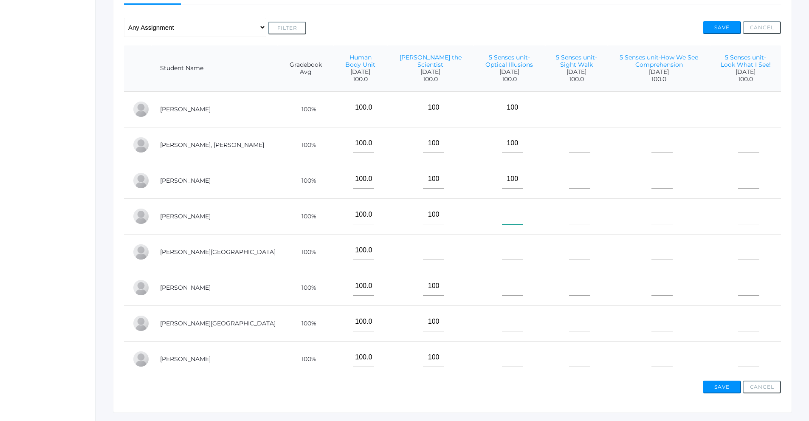
click at [502, 222] on input"] "text" at bounding box center [512, 214] width 21 height 19
type input"] "100"
click at [502, 291] on input"] "text" at bounding box center [512, 286] width 21 height 19
type input"] "100"
drag, startPoint x: 449, startPoint y: 322, endPoint x: 454, endPoint y: 329, distance: 8.8
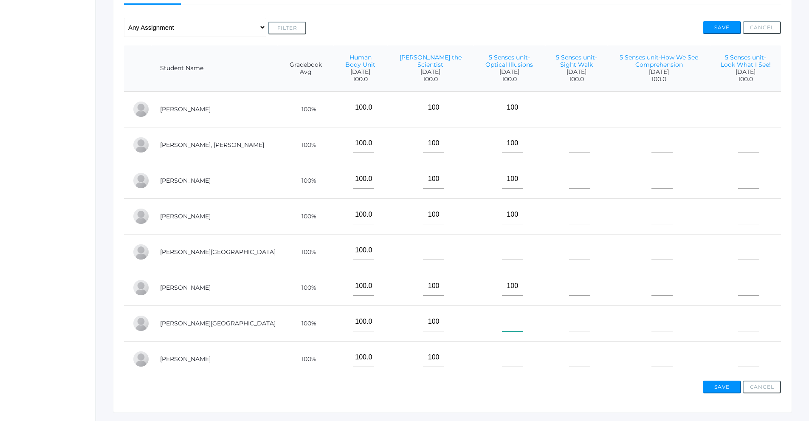
click at [502, 325] on input"] "text" at bounding box center [512, 321] width 21 height 19
type input"] "100"
click at [502, 363] on input"] "text" at bounding box center [512, 357] width 21 height 19
type input"] "100"
click at [569, 110] on input"] "text" at bounding box center [579, 107] width 21 height 19
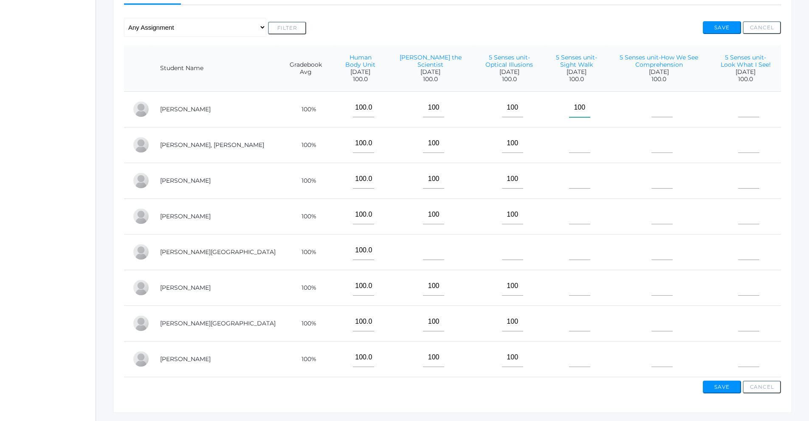
type input"] "100"
click at [569, 146] on input"] "text" at bounding box center [579, 143] width 21 height 19
type input"] "100"
click at [423, 254] on input"] "text" at bounding box center [433, 250] width 21 height 19
type input"] "e"
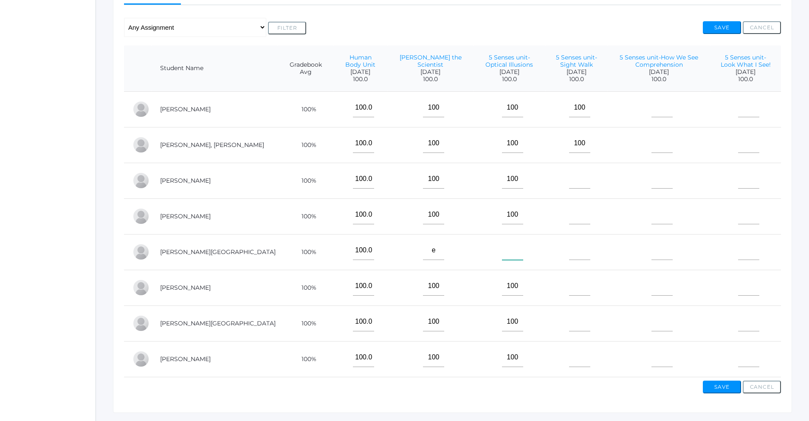
click at [502, 257] on input"] "text" at bounding box center [512, 250] width 21 height 19
type input"] "e"
click at [569, 251] on input"] "text" at bounding box center [579, 250] width 21 height 19
type input"] "e"
click at [569, 179] on input"] "text" at bounding box center [579, 178] width 21 height 19
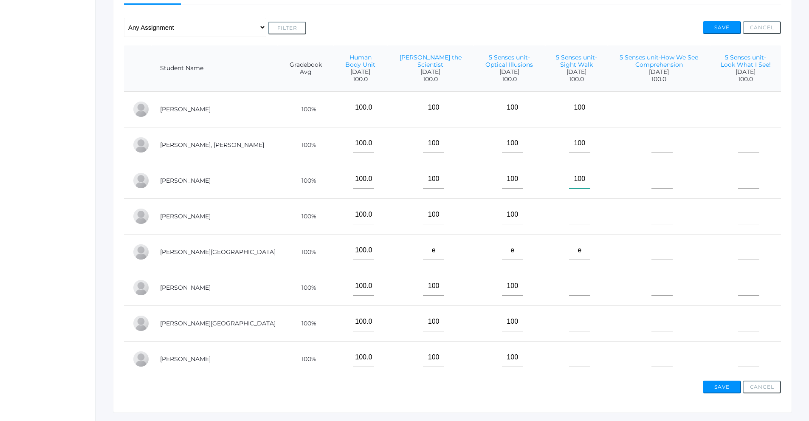
type input"] "100"
click at [569, 224] on input"] "text" at bounding box center [579, 214] width 21 height 19
type input"] "100"
click at [569, 294] on input"] "text" at bounding box center [579, 286] width 21 height 19
type input"] "100"
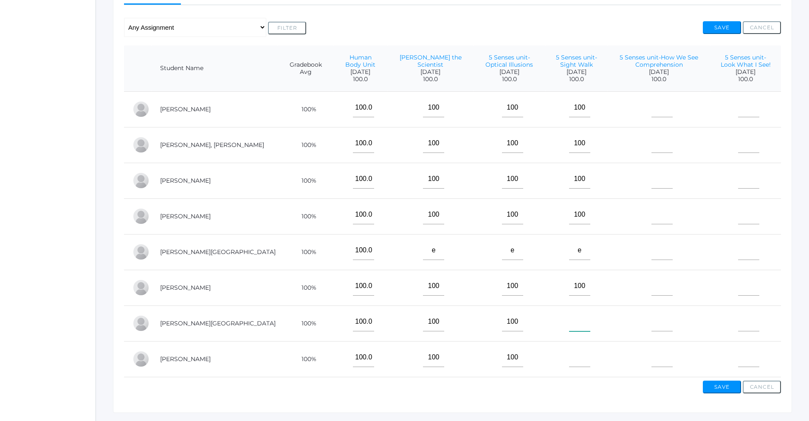
click at [569, 327] on input"] "text" at bounding box center [579, 321] width 21 height 19
type input"] "100"
click at [569, 360] on input"] "text" at bounding box center [579, 357] width 21 height 19
type input"] "100"
click at [652, 111] on input"] "text" at bounding box center [662, 107] width 21 height 19
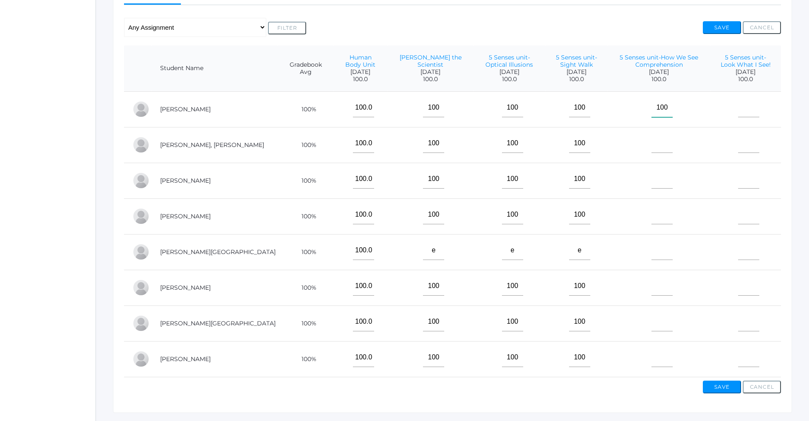
type input"] "100"
click at [652, 151] on input"] "text" at bounding box center [662, 143] width 21 height 19
type input"] "100"
click at [652, 186] on input"] "text" at bounding box center [662, 178] width 21 height 19
type input"] "100"
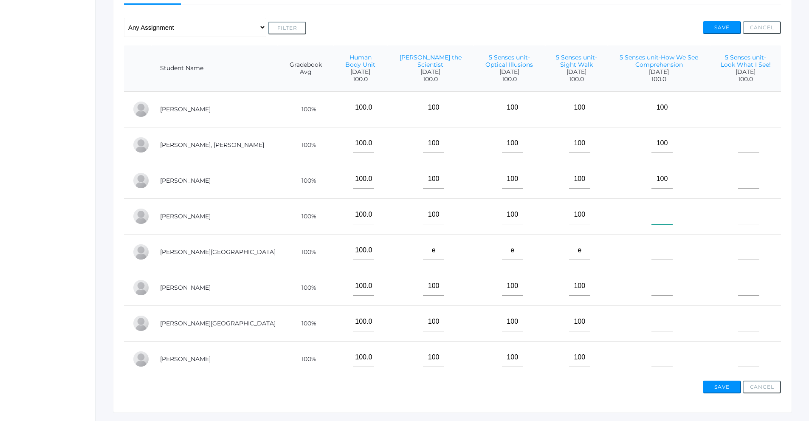
click at [652, 222] on input"] "text" at bounding box center [662, 214] width 21 height 19
type input"] "100"
click at [652, 256] on input"] "text" at bounding box center [662, 250] width 21 height 19
type input"] "100"
click at [652, 290] on input"] "text" at bounding box center [662, 286] width 21 height 19
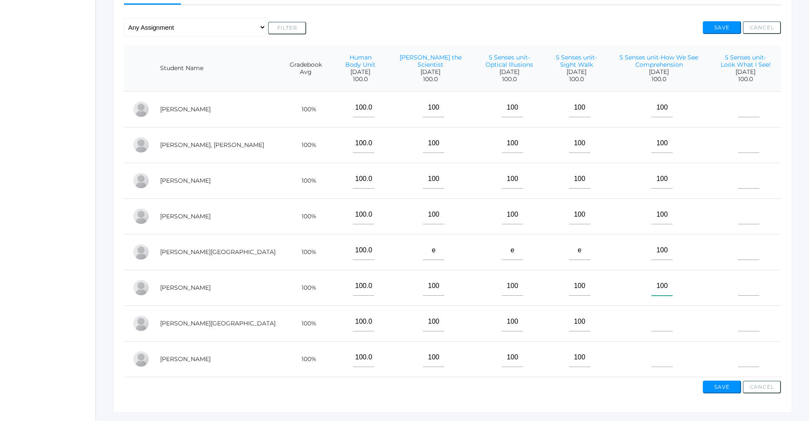
type input"] "100"
drag, startPoint x: 631, startPoint y: 319, endPoint x: 635, endPoint y: 339, distance: 20.8
click at [652, 319] on input"] "text" at bounding box center [662, 321] width 21 height 19
type input"] "100"
click at [652, 352] on input"] "text" at bounding box center [662, 357] width 21 height 19
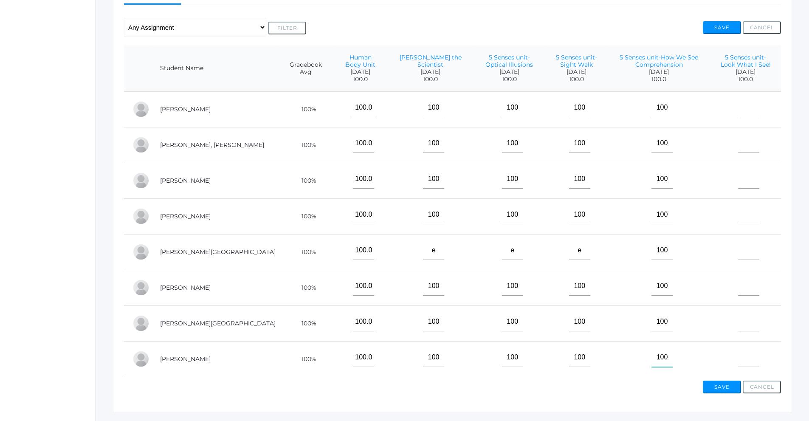
type input"] "100"
click at [738, 115] on input"] "text" at bounding box center [748, 107] width 21 height 19
type input"] "100"
click at [738, 150] on input"] "text" at bounding box center [748, 143] width 21 height 19
type input"] "100"
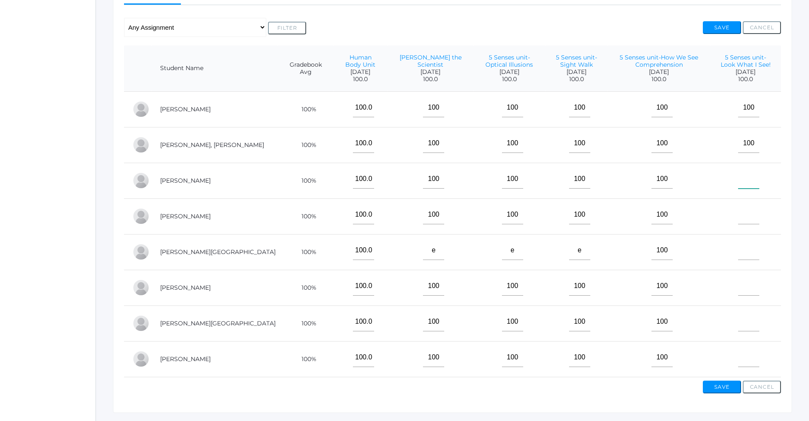
click at [738, 183] on input"] "text" at bounding box center [748, 178] width 21 height 19
type input"] "100"
click at [738, 214] on input"] "text" at bounding box center [748, 214] width 21 height 19
type input"] "100"
click at [738, 254] on input"] "text" at bounding box center [748, 250] width 21 height 19
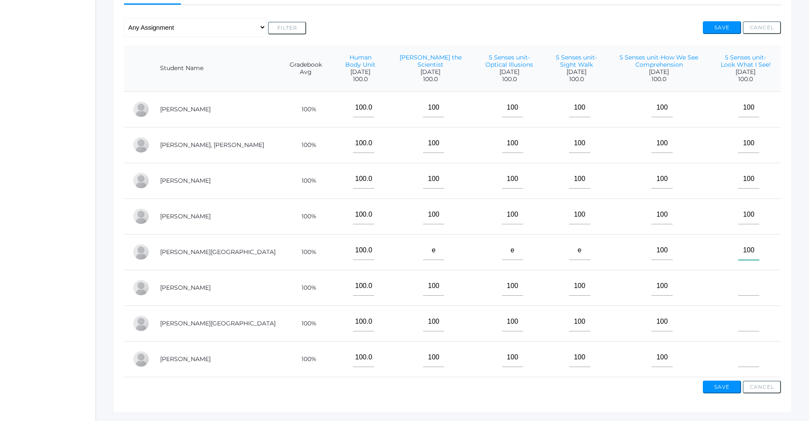
type input"] "100"
click at [738, 289] on input"] "text" at bounding box center [748, 286] width 21 height 19
type input"] "100"
click at [739, 324] on input"] "text" at bounding box center [748, 321] width 21 height 19
type input"] "100"
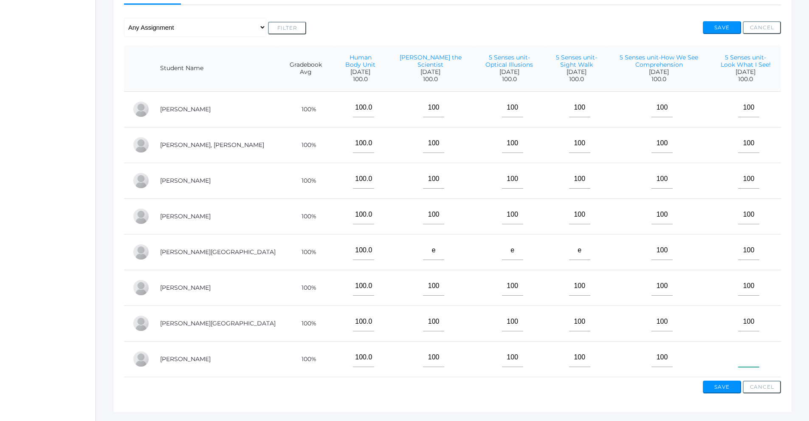
click at [738, 355] on input"] "text" at bounding box center [748, 357] width 21 height 19
type input"] "100"
click at [569, 254] on input"] "e" at bounding box center [579, 250] width 21 height 19
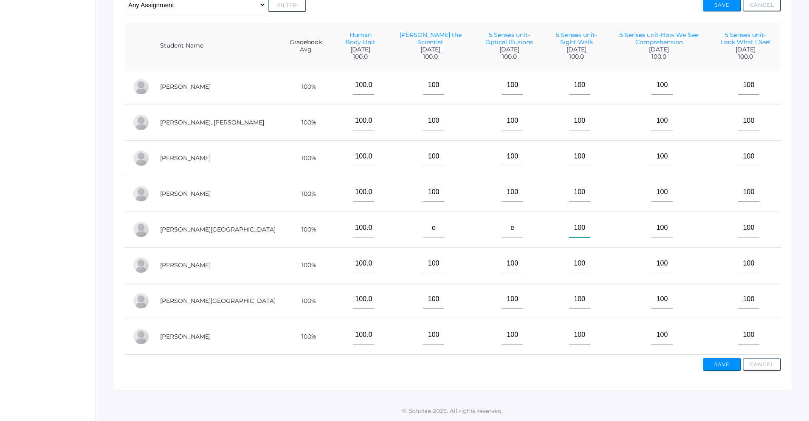
scroll to position [200, 0]
type input"] "100"
click at [719, 367] on button "Save" at bounding box center [722, 364] width 38 height 13
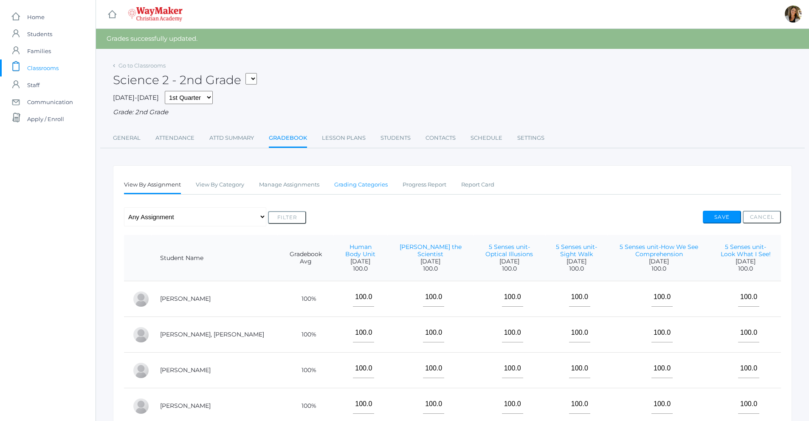
click at [364, 189] on link "Grading Categories" at bounding box center [361, 184] width 54 height 17
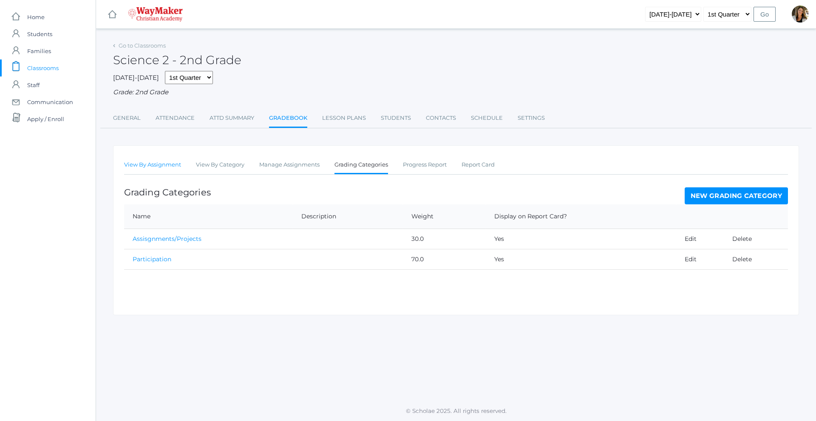
click at [154, 169] on link "View By Assignment" at bounding box center [152, 164] width 57 height 17
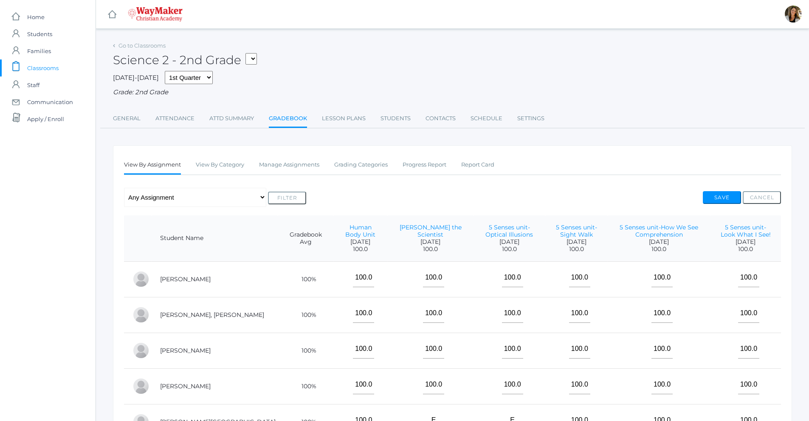
click at [448, 169] on ul "View By Assignment View By Category Manage Assignments Grading Categories Progr…" at bounding box center [452, 165] width 657 height 18
click at [445, 169] on link "Progress Report" at bounding box center [425, 164] width 44 height 17
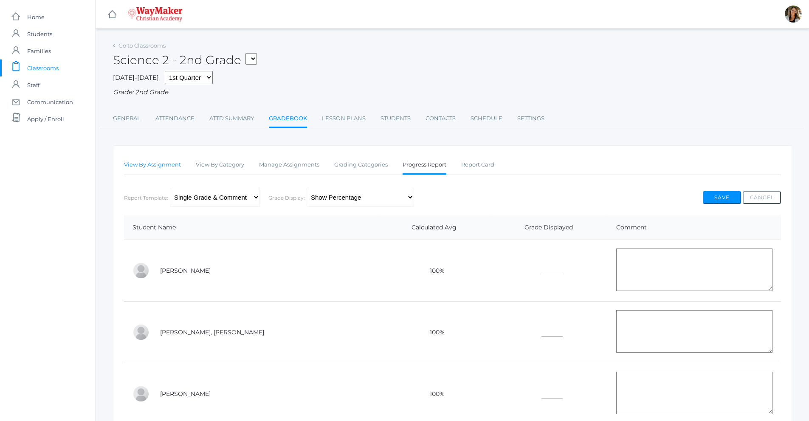
click at [173, 167] on link "View By Assignment" at bounding box center [152, 164] width 57 height 17
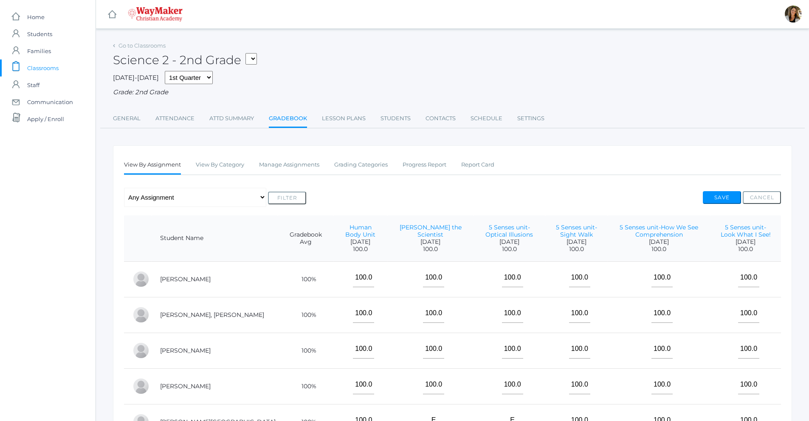
scroll to position [42, 0]
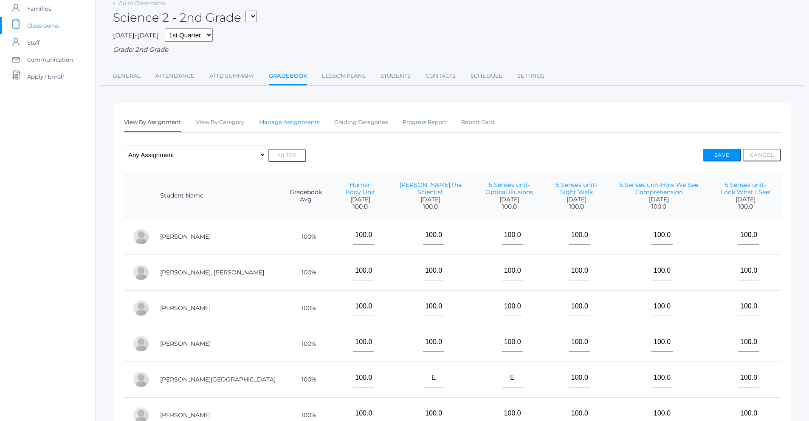
click at [297, 124] on link "Manage Assignments" at bounding box center [289, 122] width 60 height 17
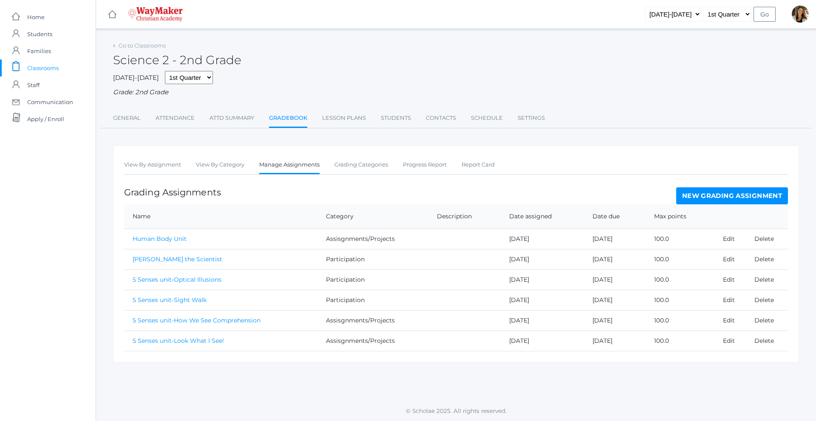
click at [748, 196] on link "New Grading Assignment" at bounding box center [732, 195] width 112 height 17
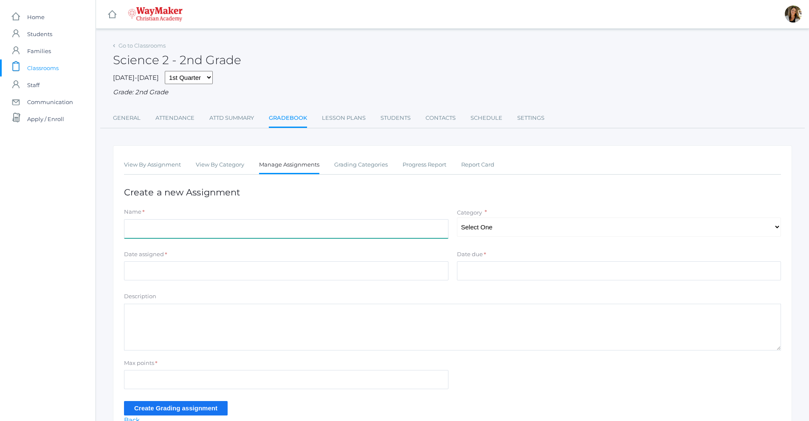
click at [228, 233] on input "Name" at bounding box center [286, 228] width 325 height 19
click at [219, 230] on input "5 Senses unit-Sight Walk" at bounding box center [286, 228] width 325 height 19
type input "5 Senses unit-Science Observation/Optical Illusions"
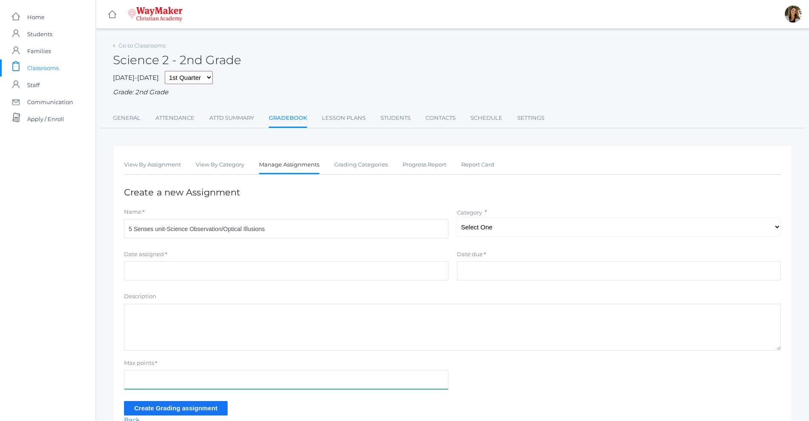
click at [168, 378] on input "Max points" at bounding box center [286, 379] width 325 height 19
type input "100"
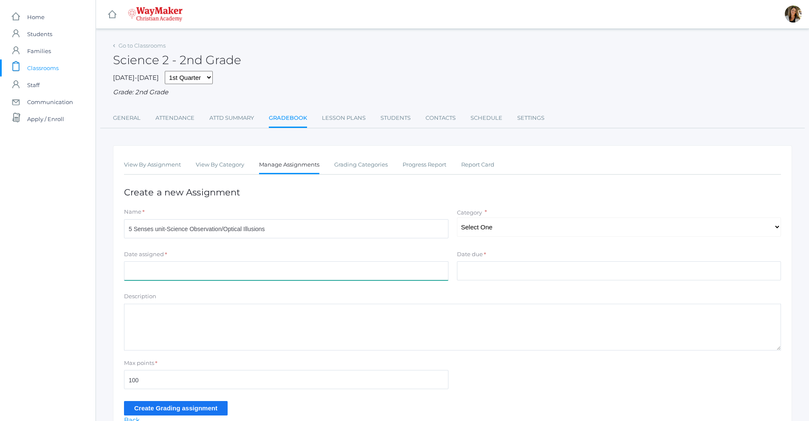
click at [167, 274] on input "Date assigned" at bounding box center [286, 270] width 325 height 19
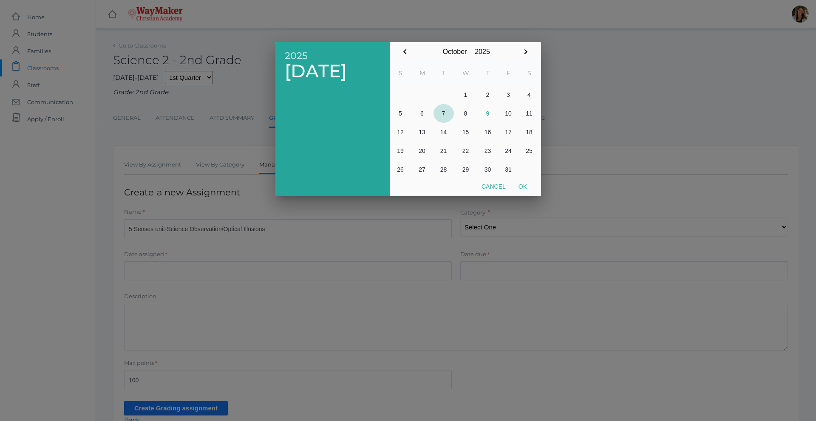
click at [444, 114] on button "7" at bounding box center [443, 113] width 20 height 19
click at [527, 186] on button "Ok" at bounding box center [522, 186] width 21 height 15
type input "[DATE]"
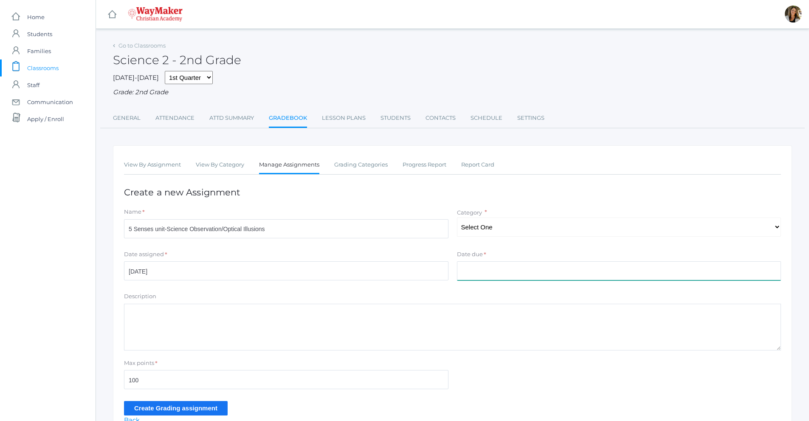
click at [479, 267] on input "Date due" at bounding box center [619, 270] width 325 height 19
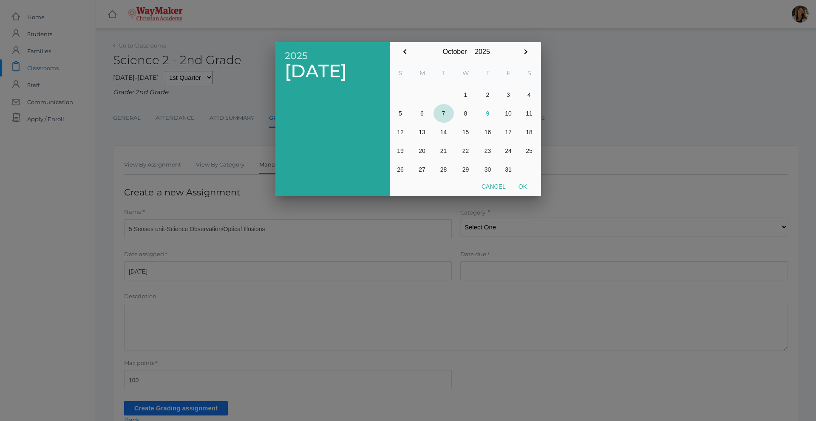
click at [443, 115] on button "7" at bounding box center [443, 113] width 20 height 19
click at [492, 224] on div at bounding box center [408, 158] width 816 height 526
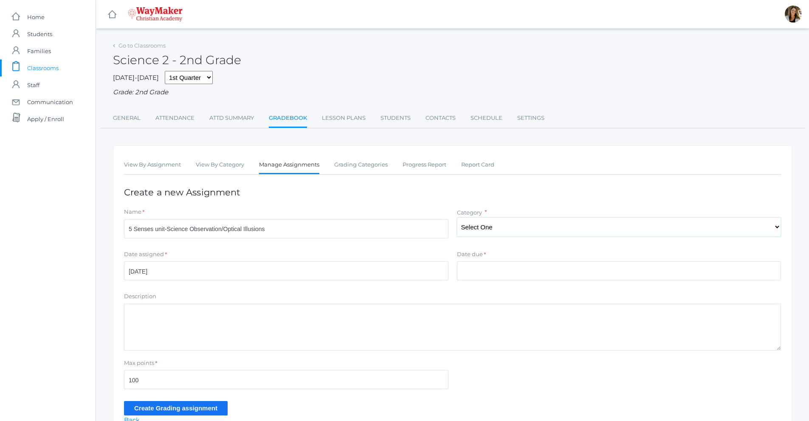
click at [487, 232] on select "Select One Assisgnments/Projects Participation" at bounding box center [619, 226] width 325 height 19
select select "1193"
click at [457, 218] on select "Select One Assisgnments/Projects Participation" at bounding box center [619, 226] width 325 height 19
click at [187, 405] on input "Create Grading assignment" at bounding box center [176, 408] width 104 height 14
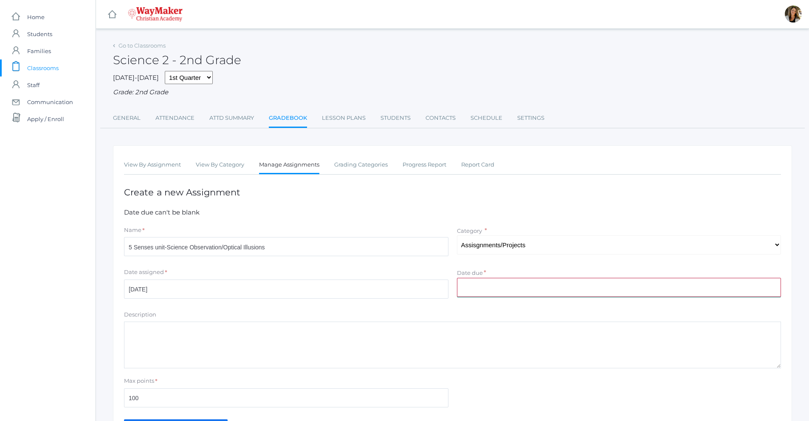
click at [470, 286] on input "Date due" at bounding box center [619, 287] width 325 height 19
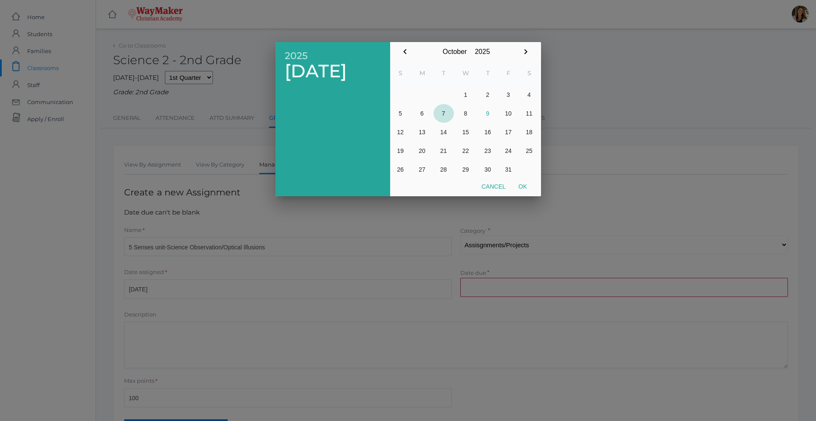
click at [445, 112] on button "7" at bounding box center [443, 113] width 20 height 19
click at [523, 185] on button "Ok" at bounding box center [522, 186] width 21 height 15
type input "[DATE]"
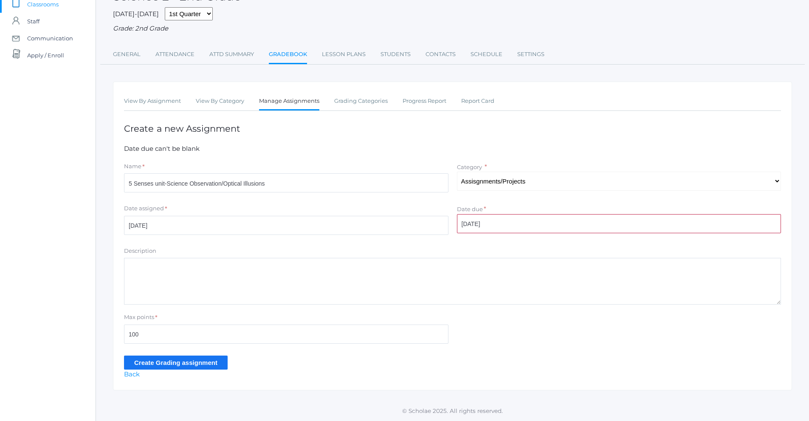
scroll to position [65, 0]
click at [168, 367] on input "Create Grading assignment" at bounding box center [176, 363] width 104 height 14
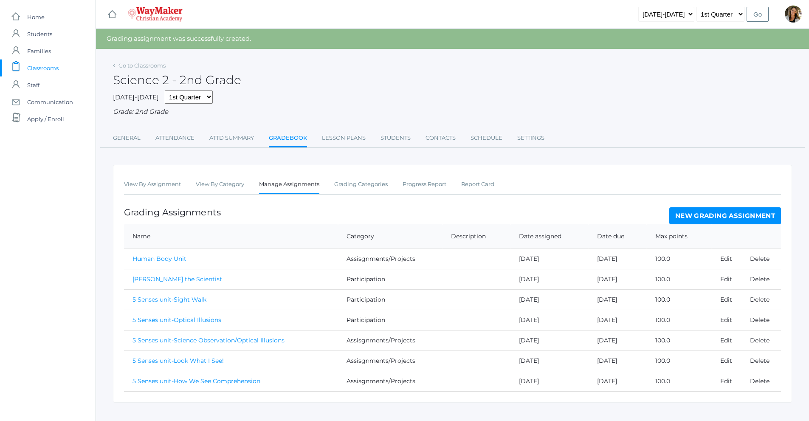
scroll to position [14, 0]
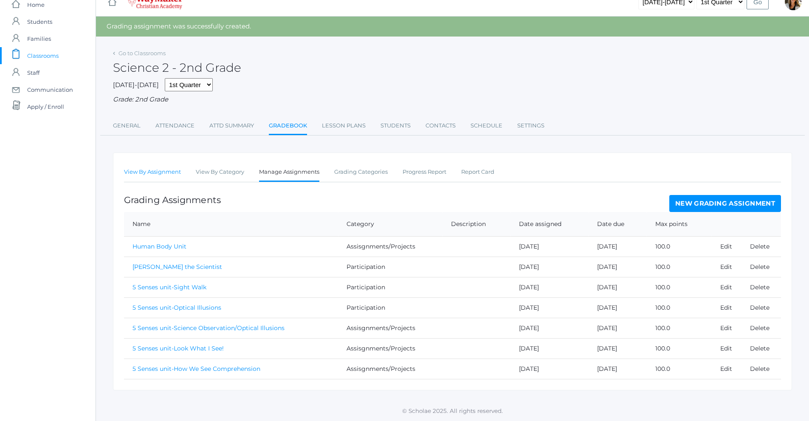
click at [155, 172] on link "View By Assignment" at bounding box center [152, 172] width 57 height 17
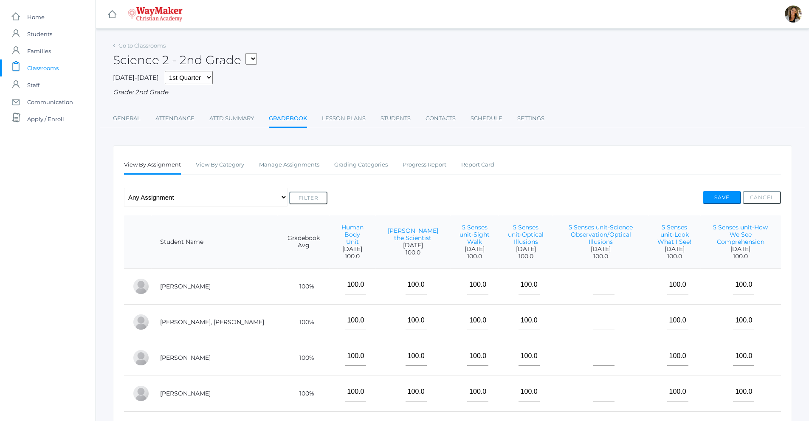
scroll to position [6, 0]
click at [593, 282] on input"] "text" at bounding box center [603, 284] width 21 height 19
type input"] "100"
click at [593, 319] on input"] "text" at bounding box center [603, 320] width 21 height 19
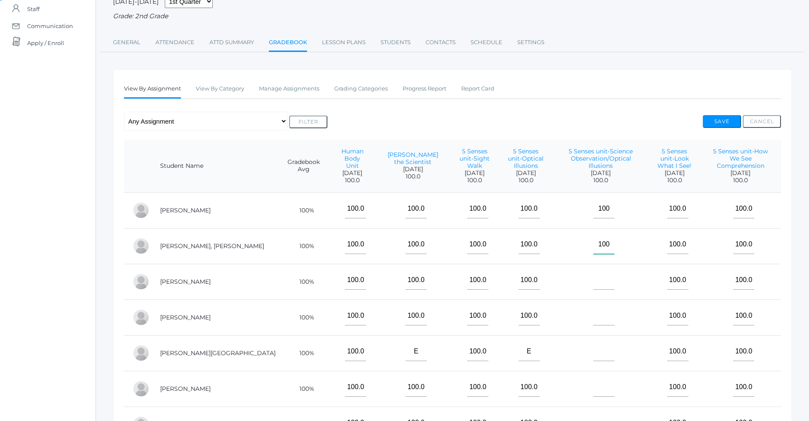
scroll to position [127, 0]
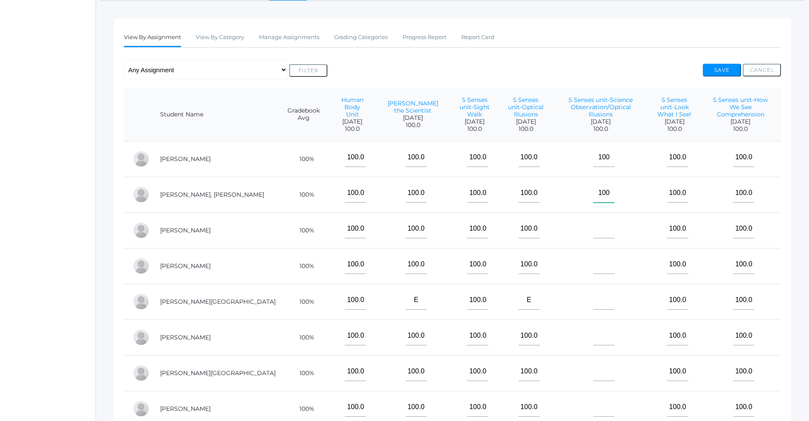
type input"] "100"
click at [593, 227] on input"] "text" at bounding box center [603, 228] width 21 height 19
type input"] "100"
drag, startPoint x: 561, startPoint y: 259, endPoint x: 571, endPoint y: 280, distance: 23.9
click at [593, 259] on input"] "text" at bounding box center [603, 264] width 21 height 19
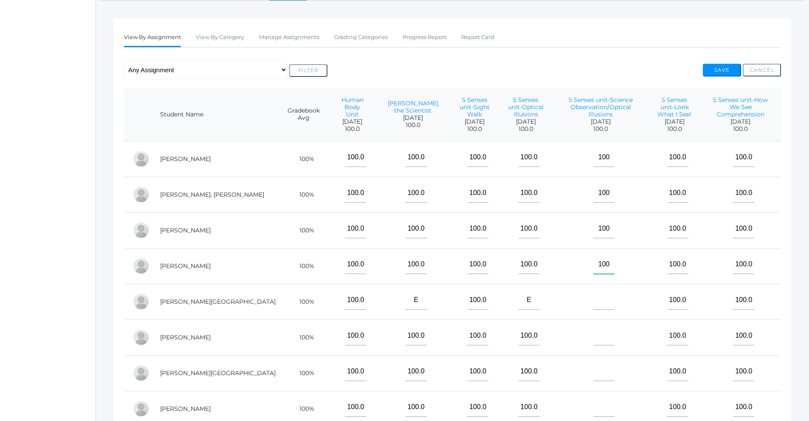
type input"] "100"
click at [593, 297] on input"] "text" at bounding box center [603, 300] width 21 height 19
type input"] "e"
click at [593, 332] on input"] "text" at bounding box center [603, 335] width 21 height 19
type input"] "100"
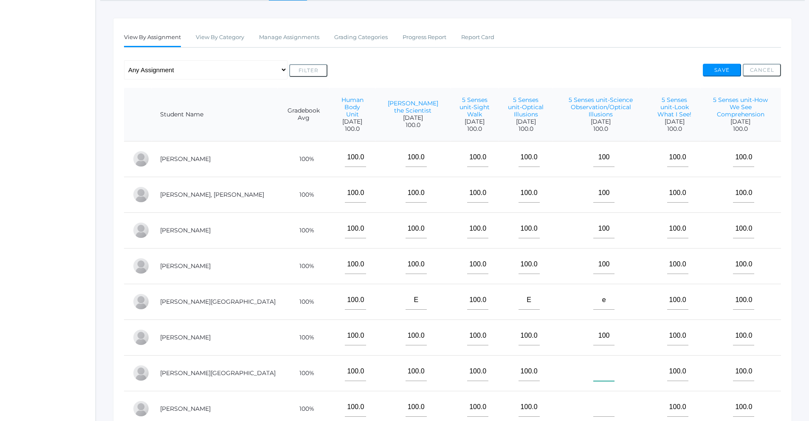
click at [593, 367] on input"] "text" at bounding box center [603, 371] width 21 height 19
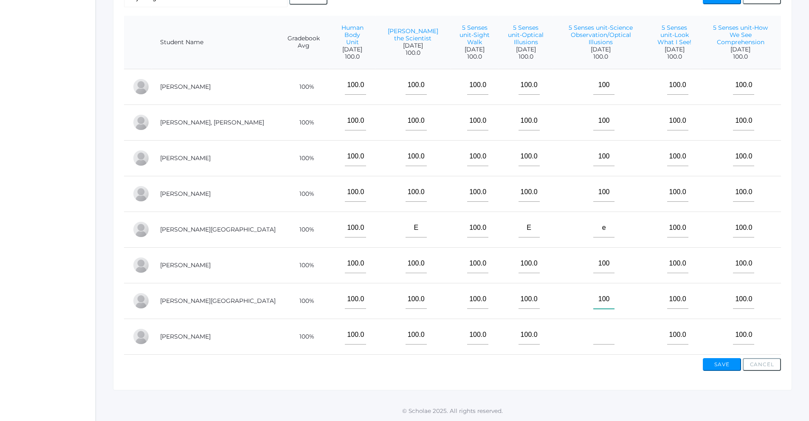
type input"] "100"
click at [593, 329] on input"] "text" at bounding box center [603, 334] width 21 height 19
type input"] "100"
click at [717, 364] on button "Save" at bounding box center [722, 364] width 38 height 13
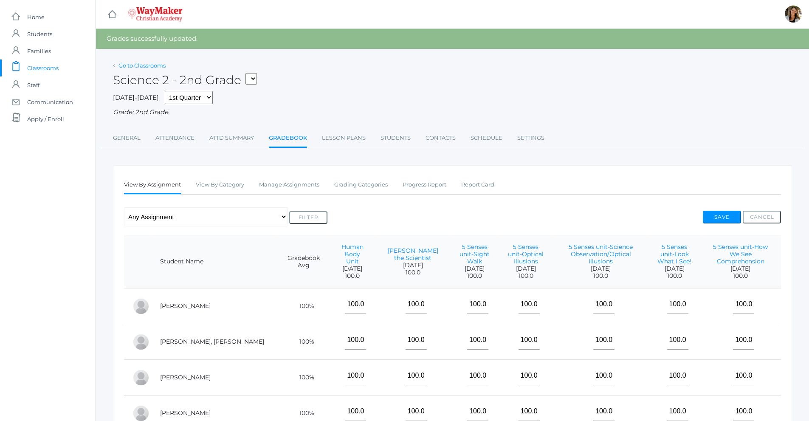
click at [150, 65] on link "Go to Classrooms" at bounding box center [142, 65] width 47 height 7
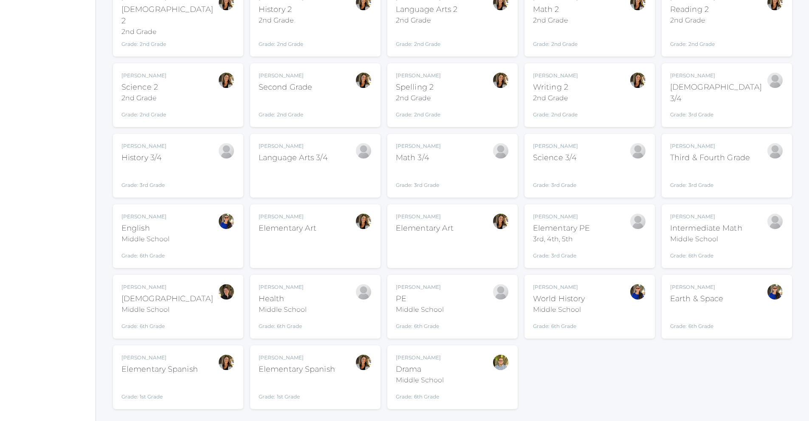
scroll to position [157, 0]
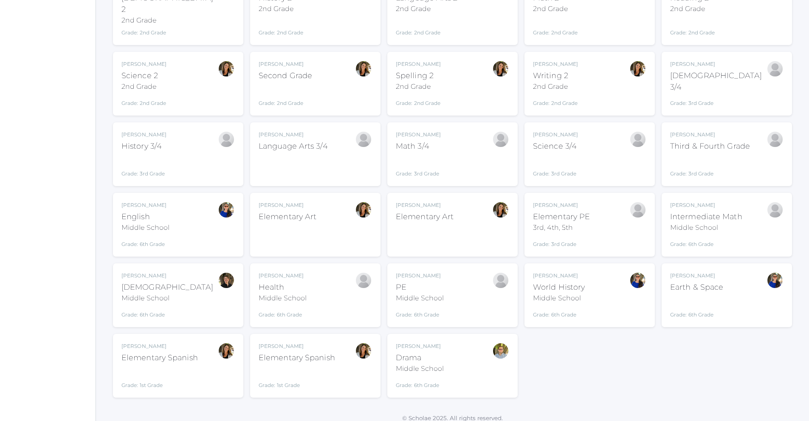
click at [167, 367] on div "Grade: 1st Grade" at bounding box center [159, 378] width 76 height 22
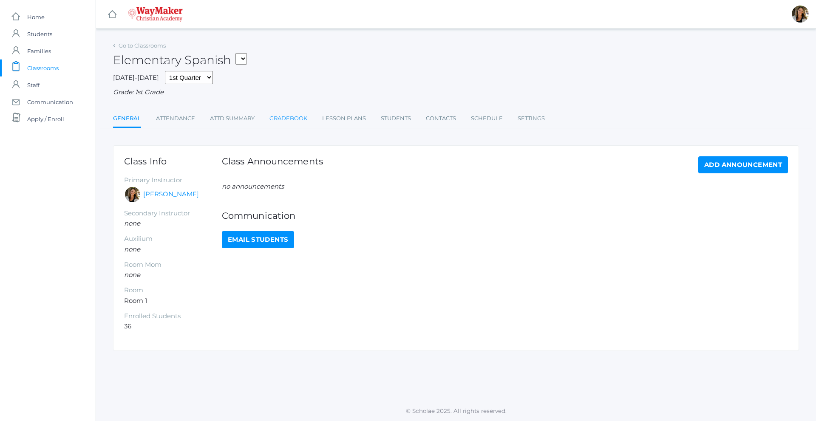
click at [292, 119] on link "Gradebook" at bounding box center [288, 118] width 38 height 17
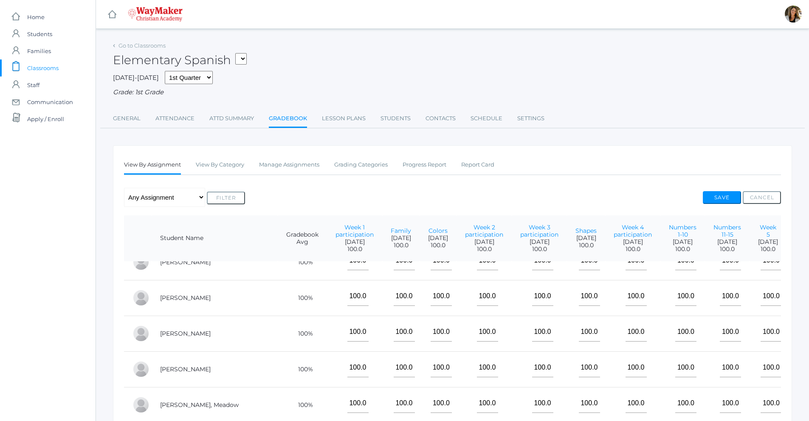
scroll to position [297, 0]
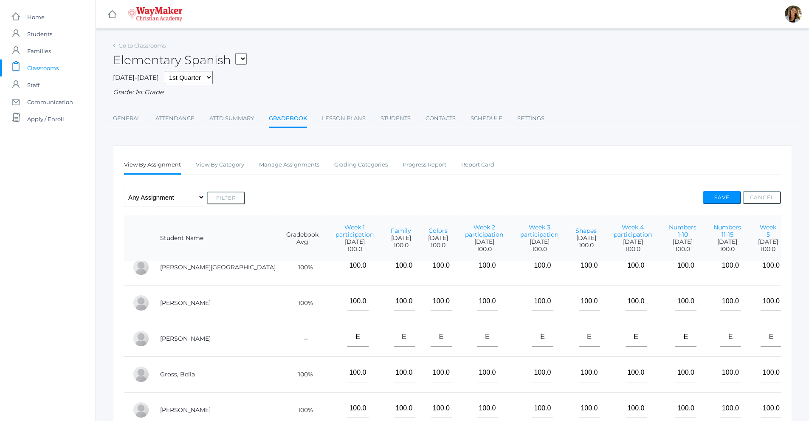
click at [324, 169] on ul "View By Assignment View By Category Manage Assignments Grading Categories Progr…" at bounding box center [452, 165] width 657 height 18
click at [319, 167] on ul "View By Assignment View By Category Manage Assignments Grading Categories Progr…" at bounding box center [452, 165] width 657 height 18
click at [317, 166] on link "Manage Assignments" at bounding box center [289, 164] width 60 height 17
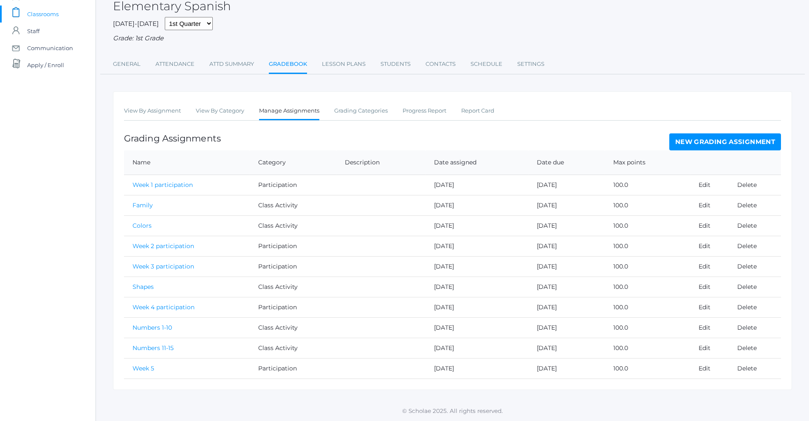
scroll to position [55, 0]
